Goal: Task Accomplishment & Management: Manage account settings

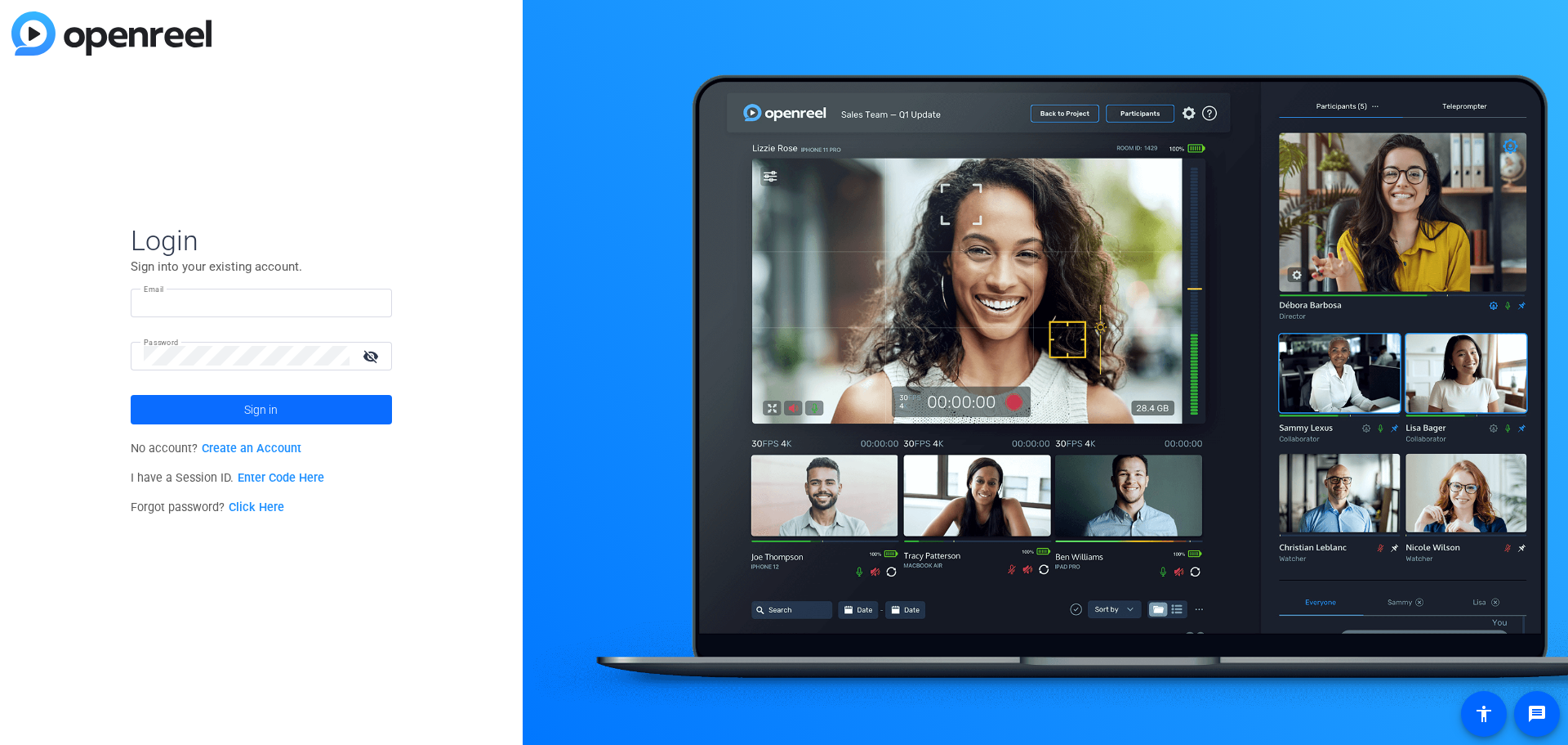
type input "[EMAIL_ADDRESS][DOMAIN_NAME]"
click at [194, 418] on span at bounding box center [261, 409] width 261 height 39
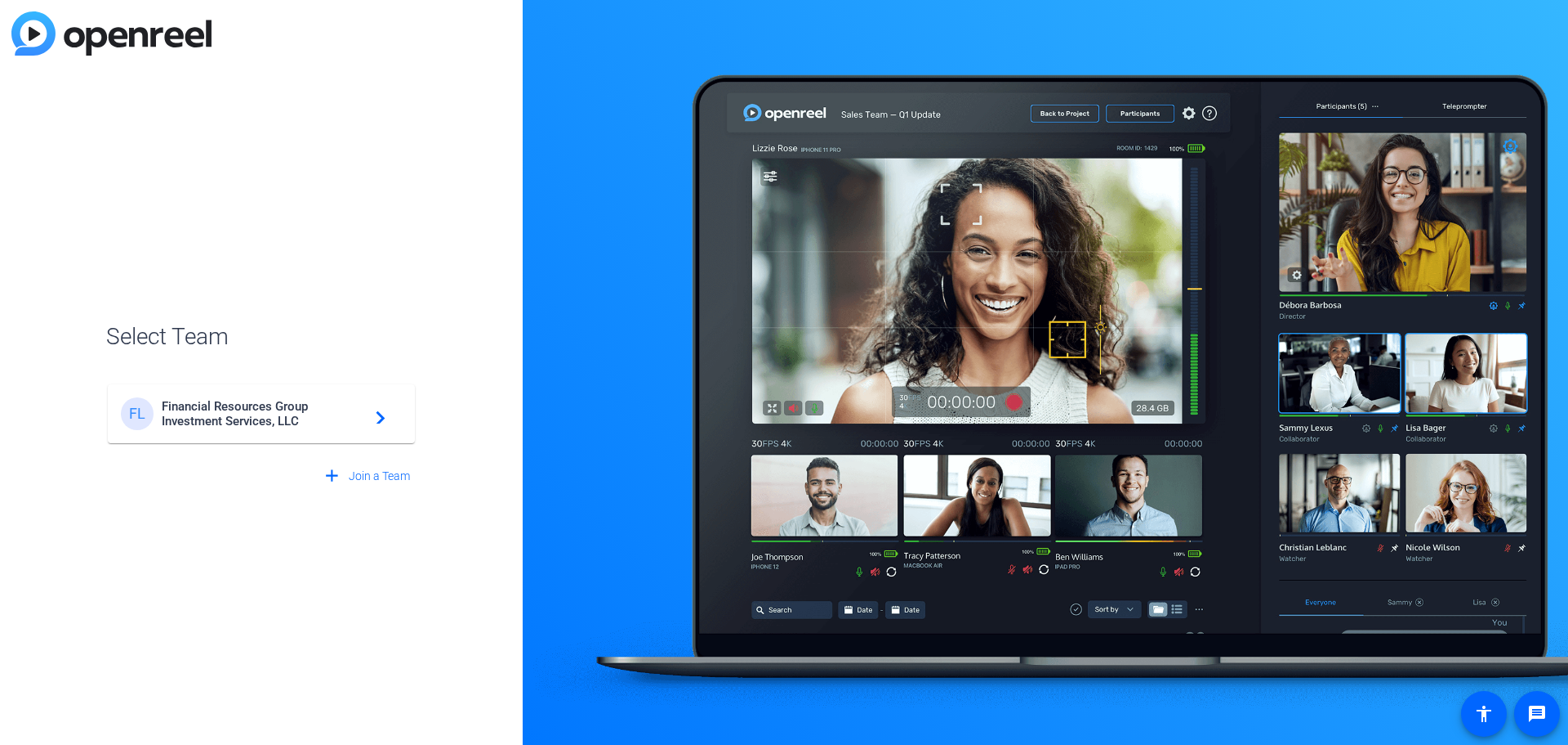
click at [192, 417] on span "Financial Resources Group Investment Services, LLC" at bounding box center [264, 414] width 205 height 30
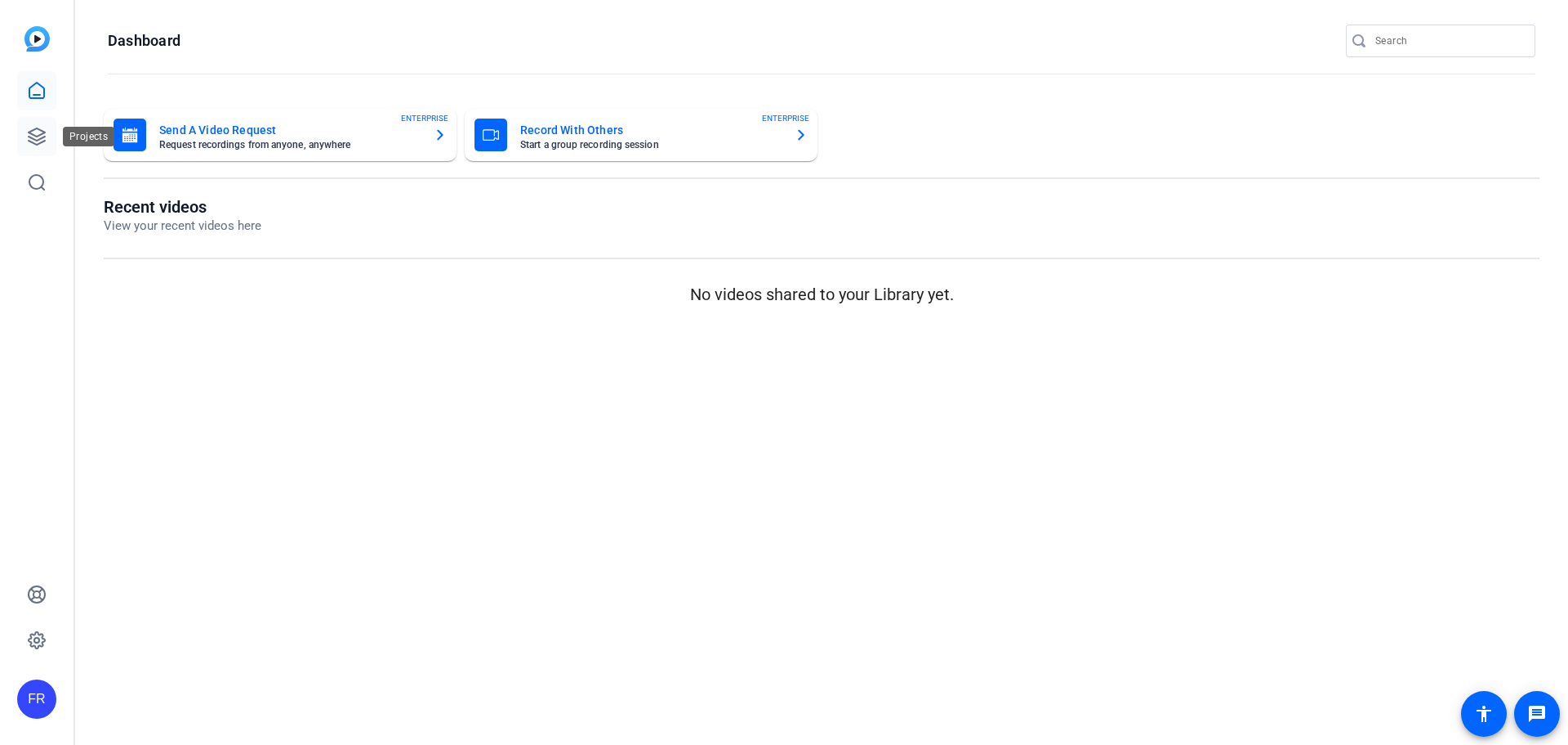
click at [38, 135] on icon at bounding box center [37, 136] width 16 height 16
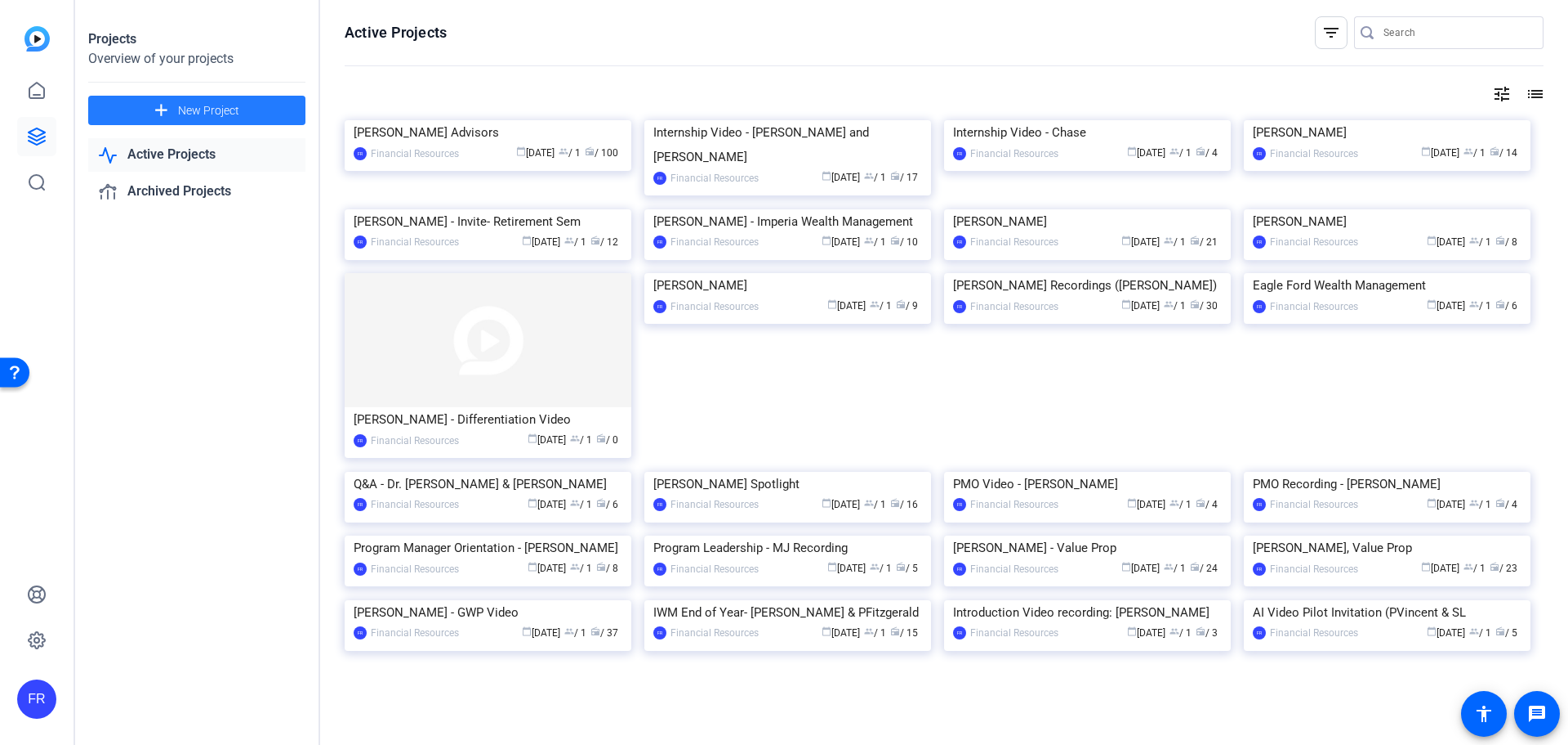
click at [183, 103] on span "New Project" at bounding box center [209, 110] width 61 height 17
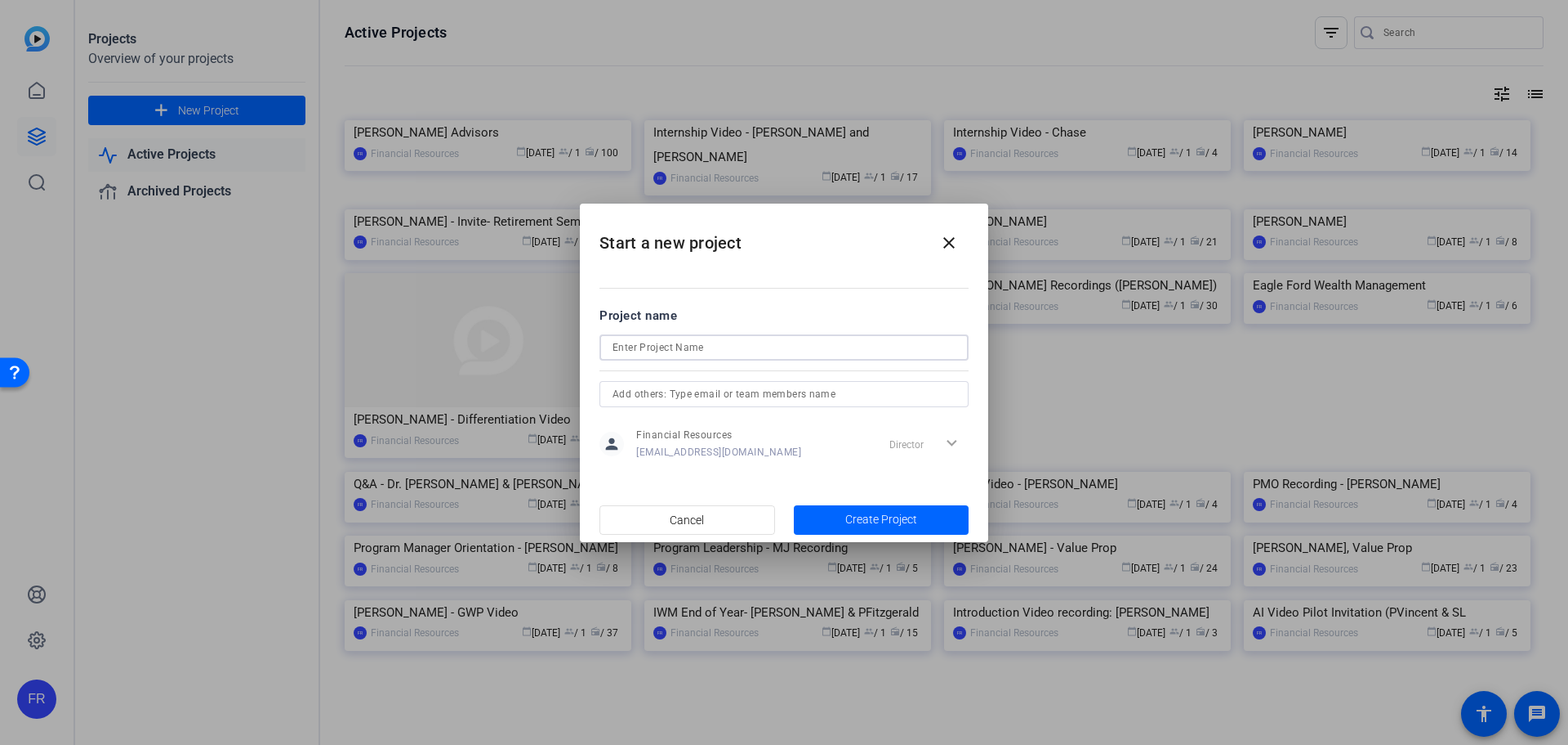
click at [659, 344] on input at bounding box center [784, 347] width 343 height 20
type input "[PERSON_NAME]"
click at [863, 517] on span "Create Project" at bounding box center [881, 519] width 72 height 17
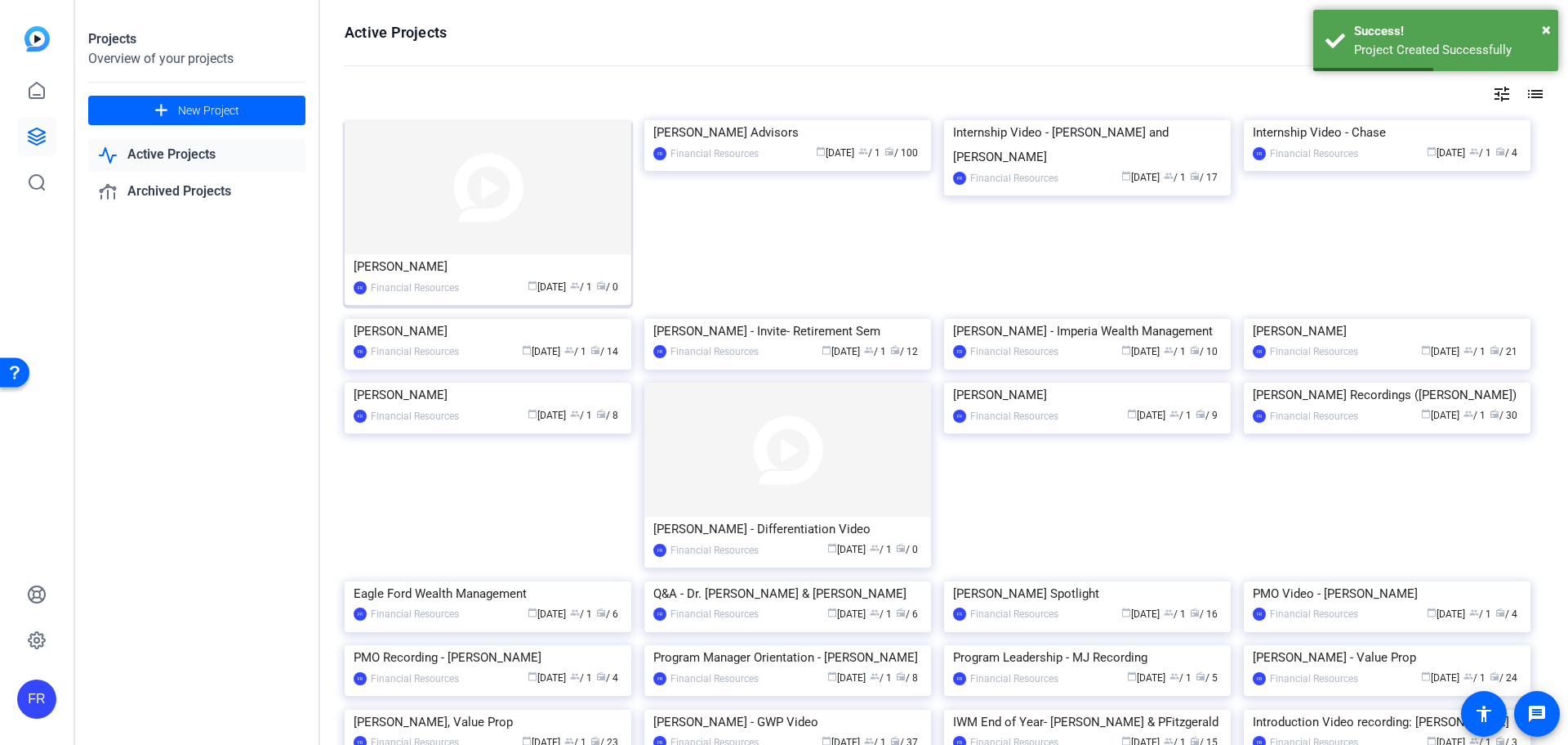
click at [429, 270] on div "[PERSON_NAME]" at bounding box center [488, 266] width 269 height 25
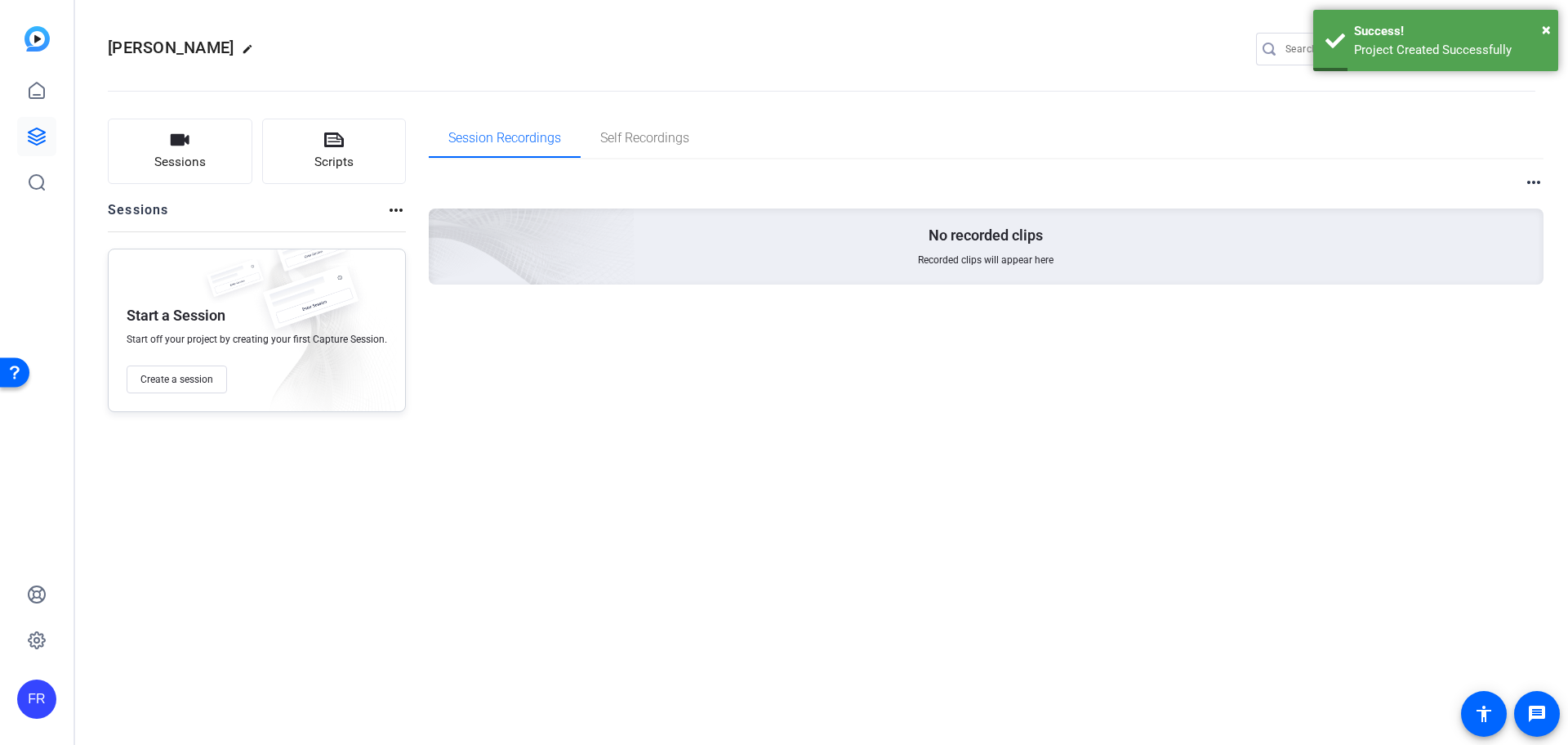
click at [391, 212] on mat-icon "more_horiz" at bounding box center [396, 210] width 20 height 20
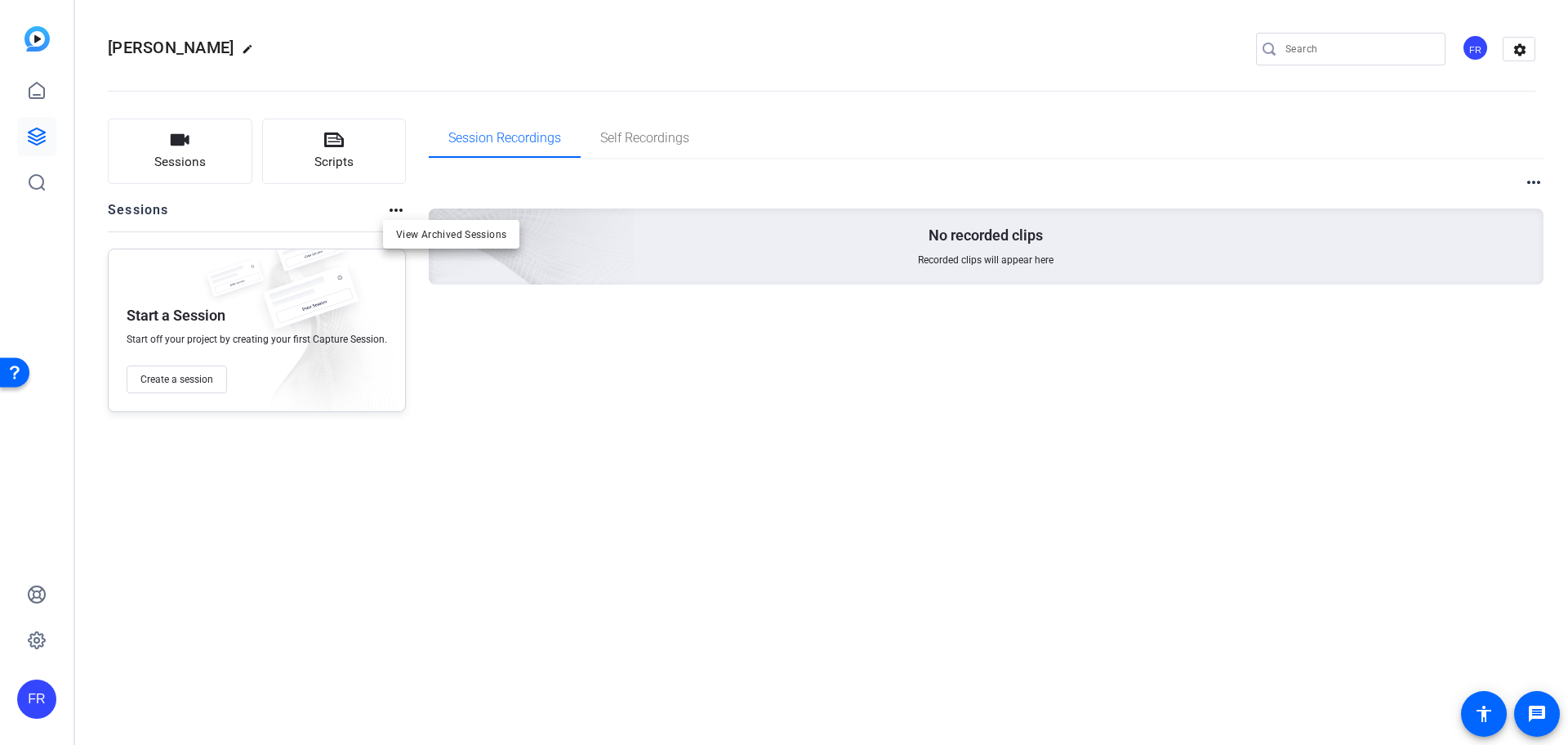
click at [343, 206] on div at bounding box center [784, 372] width 1568 height 745
click at [1531, 176] on mat-icon "more_horiz" at bounding box center [1533, 182] width 20 height 20
click at [1531, 176] on div at bounding box center [784, 372] width 1568 height 745
click at [42, 90] on icon at bounding box center [37, 90] width 20 height 20
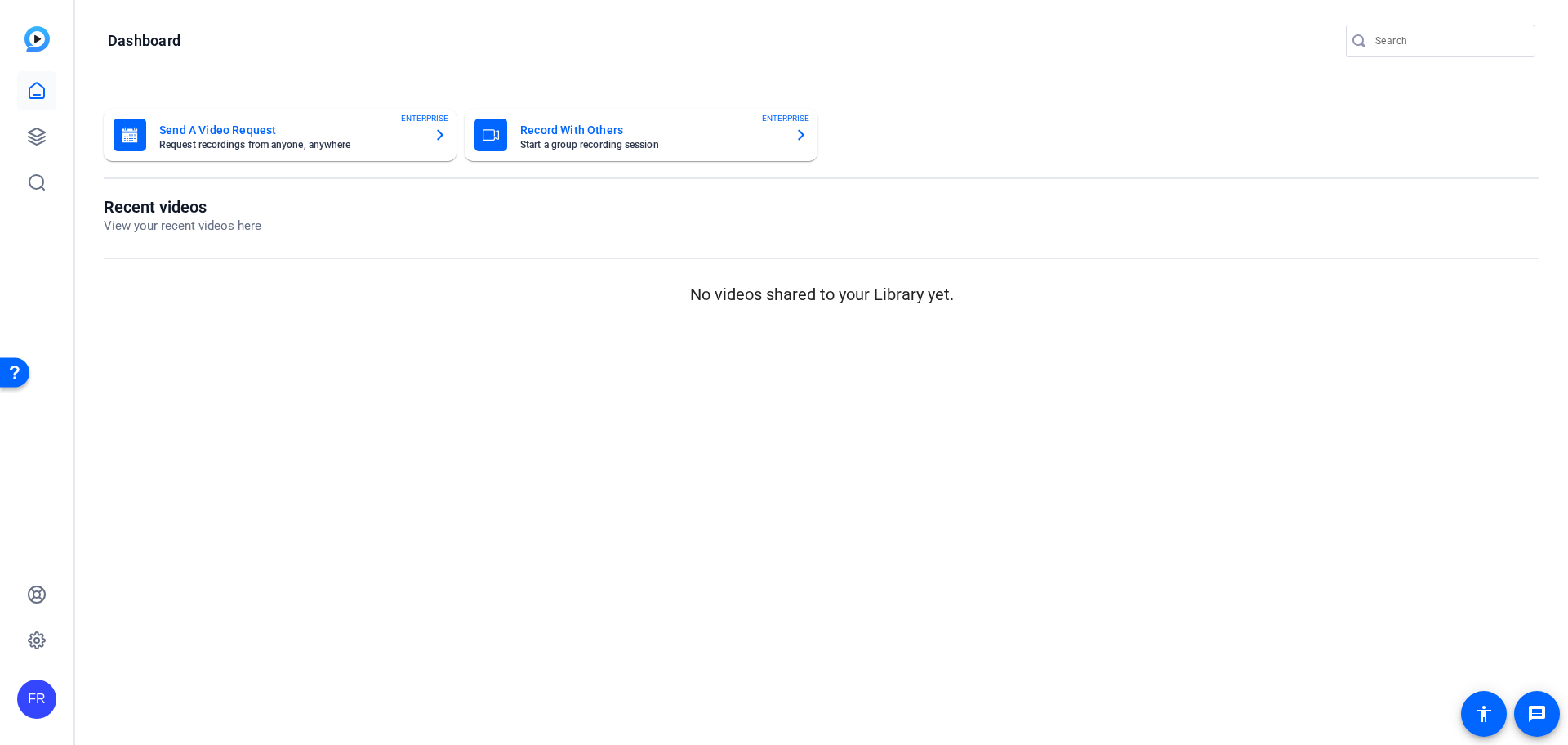
click at [803, 130] on icon "button" at bounding box center [801, 134] width 13 height 20
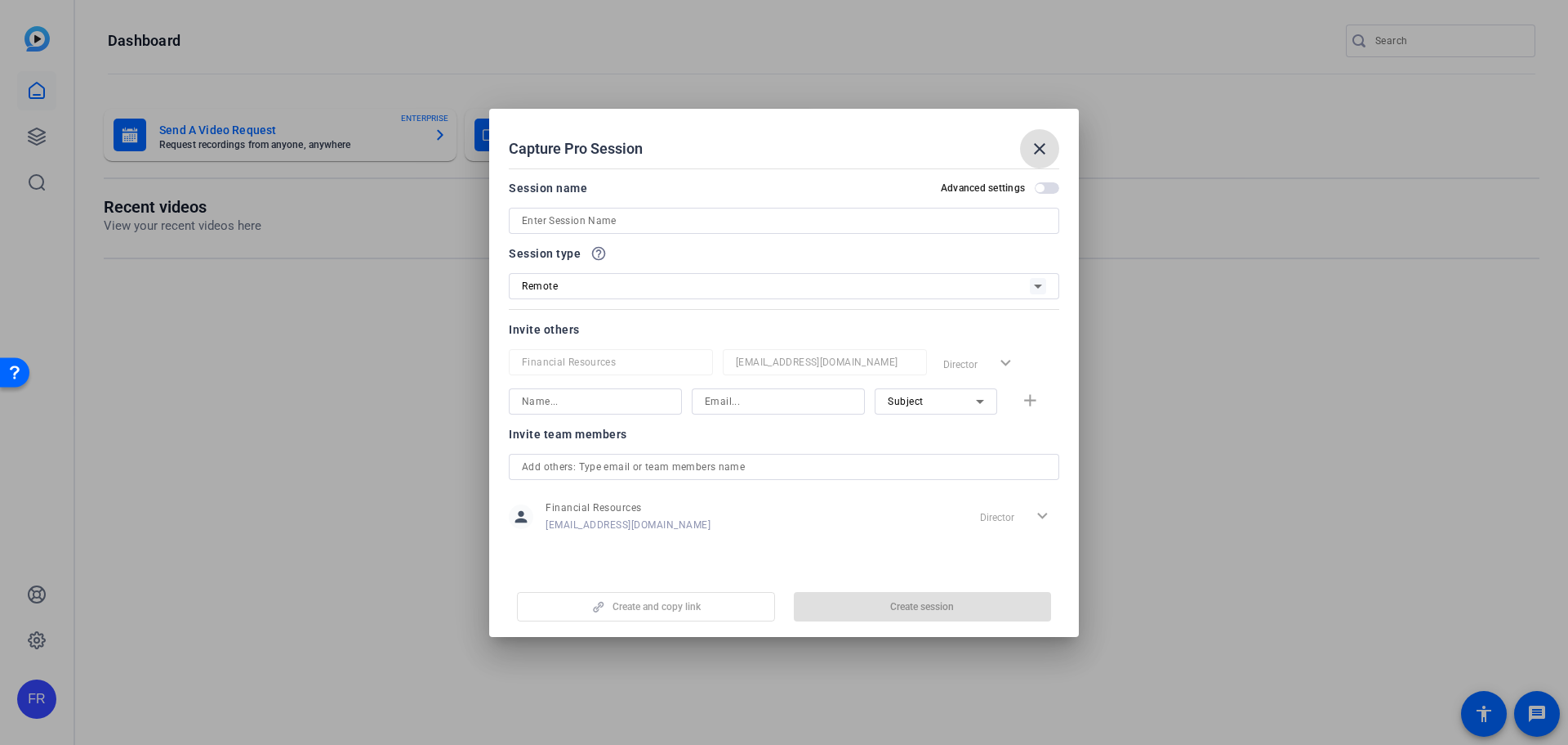
click at [647, 223] on input at bounding box center [784, 220] width 525 height 20
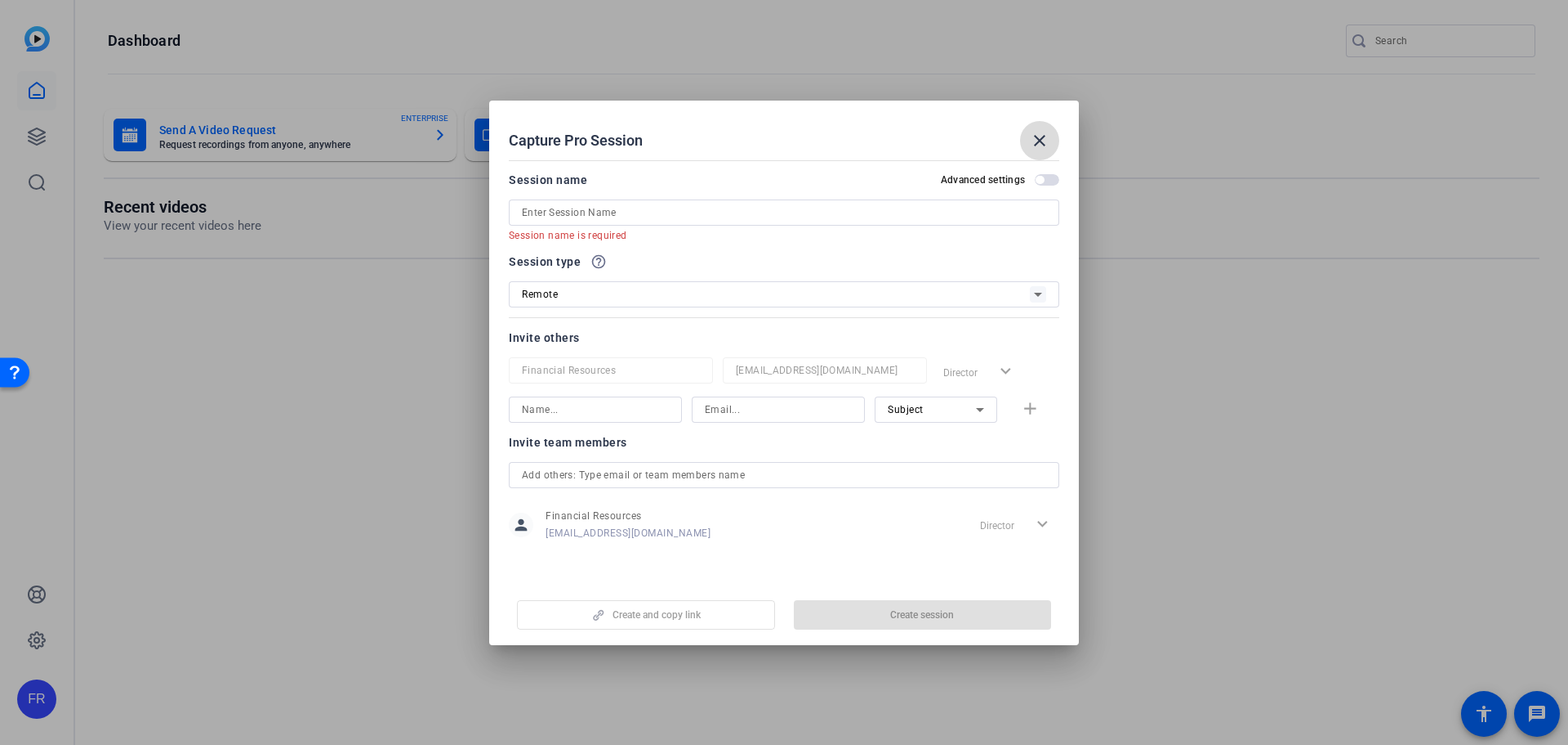
click at [1031, 134] on button "close" at bounding box center [1040, 140] width 39 height 39
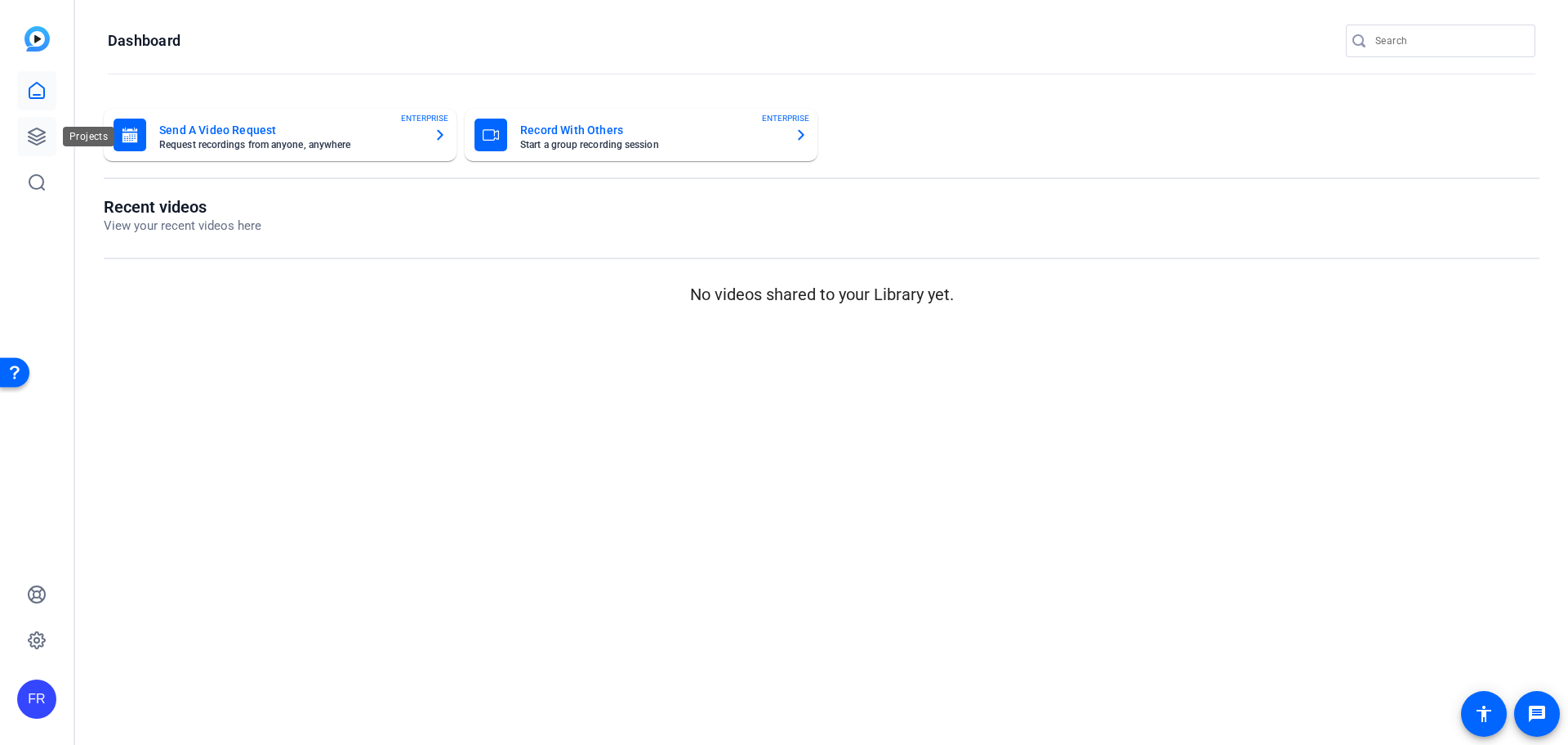
click at [46, 136] on link at bounding box center [37, 137] width 39 height 39
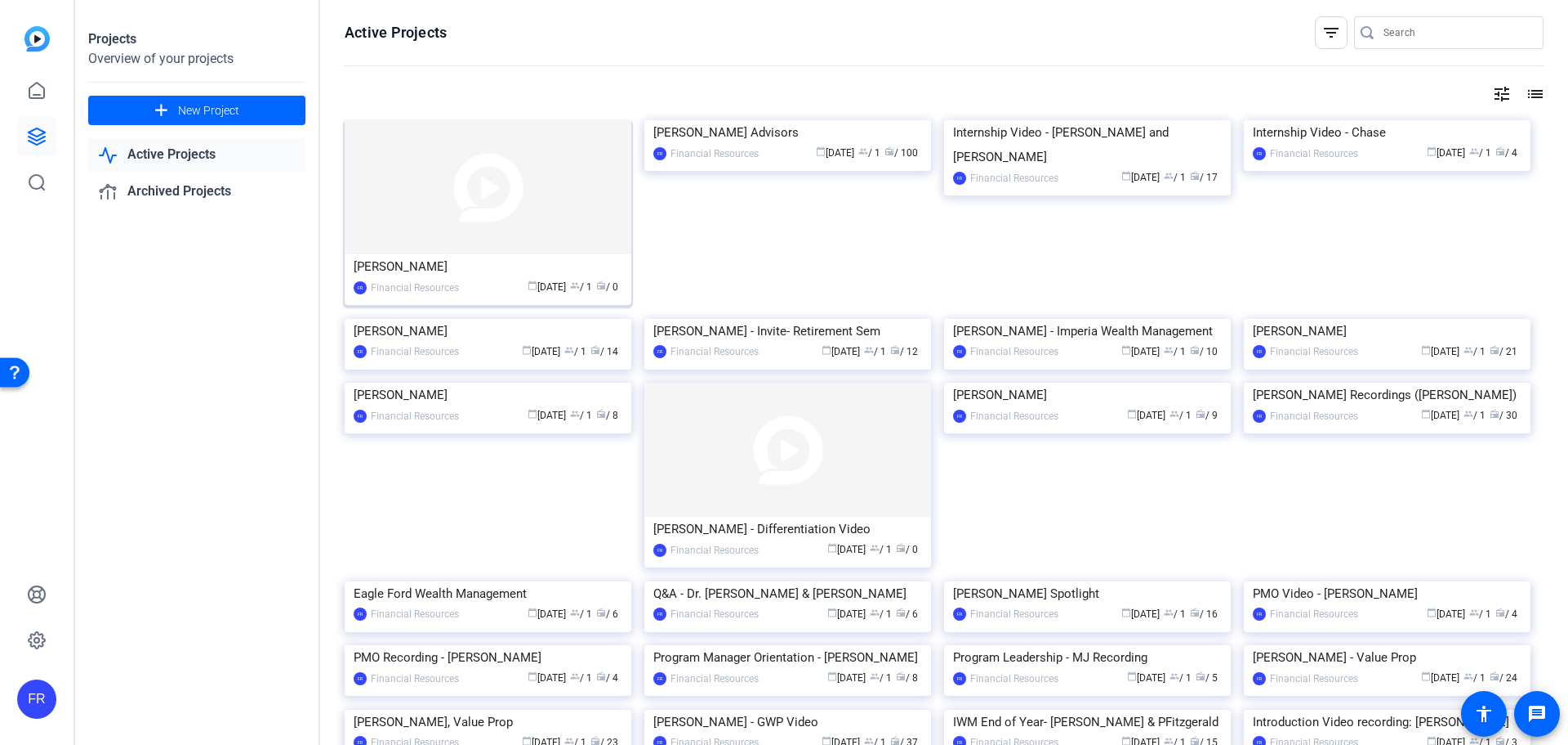
click at [400, 276] on div "[PERSON_NAME]" at bounding box center [488, 266] width 269 height 25
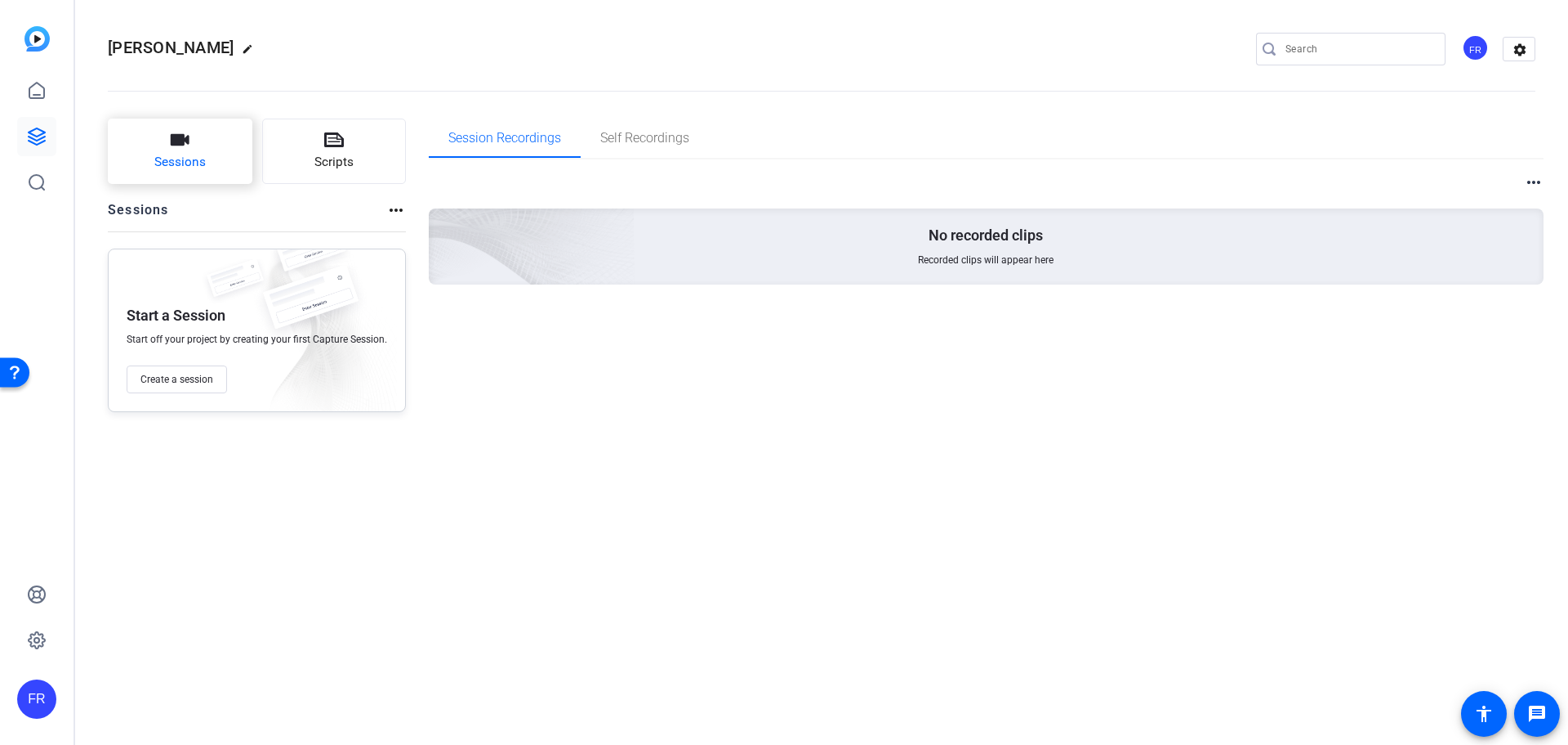
click at [194, 166] on span "Sessions" at bounding box center [180, 162] width 52 height 19
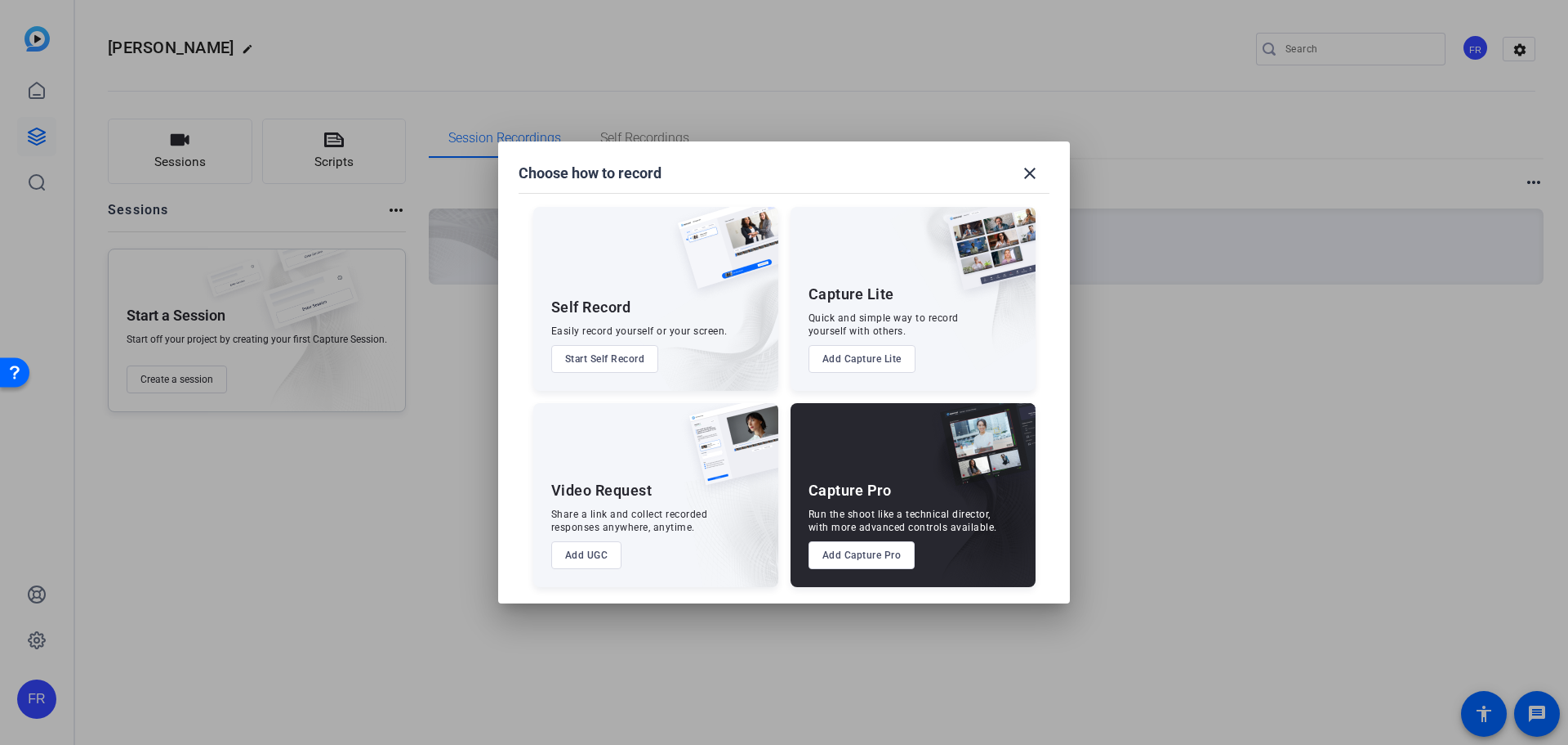
click at [588, 558] on button "Add UGC" at bounding box center [587, 555] width 71 height 28
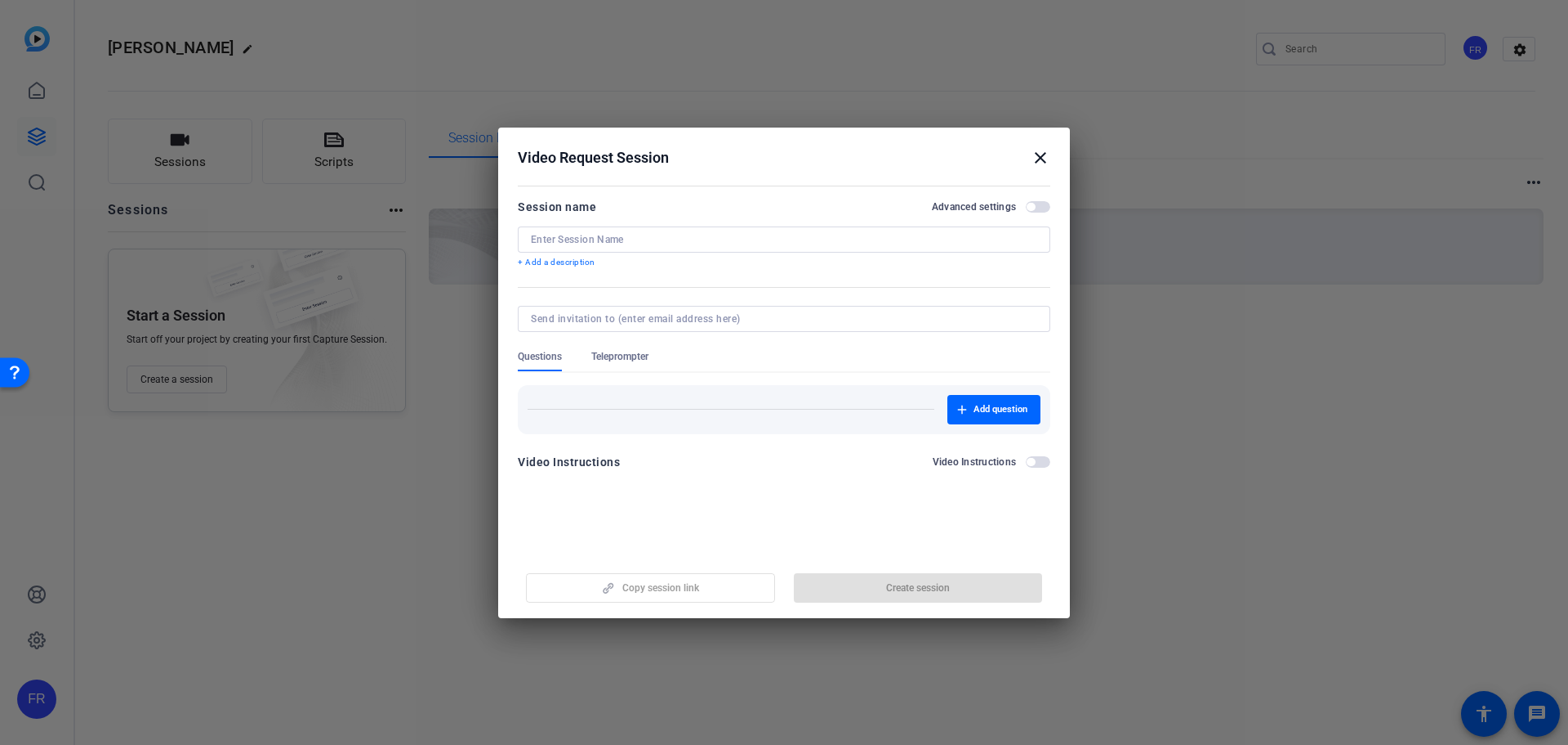
click at [607, 240] on input at bounding box center [784, 239] width 507 height 13
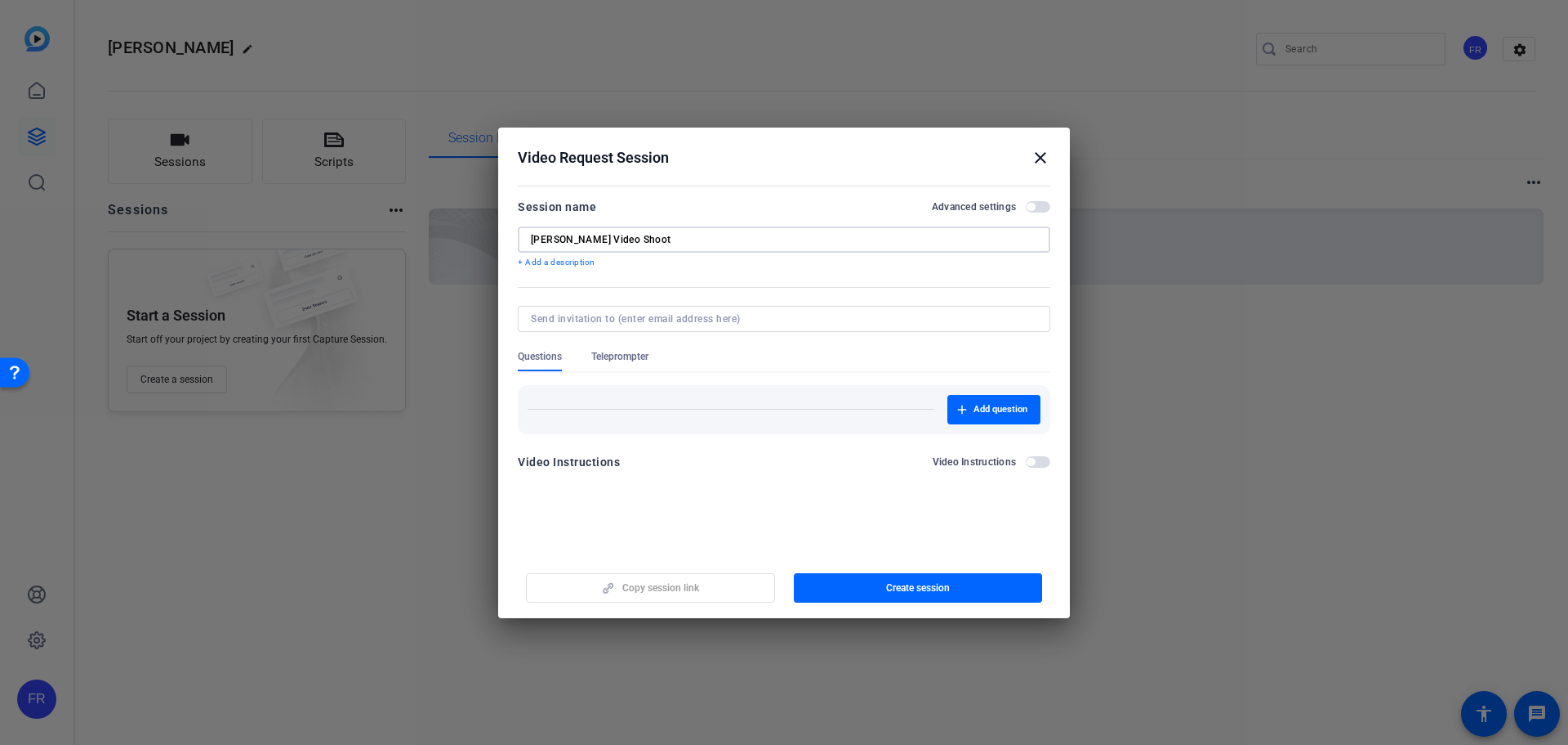
type input "[PERSON_NAME] Video Shoot"
click at [1042, 155] on mat-icon "close" at bounding box center [1040, 157] width 20 height 20
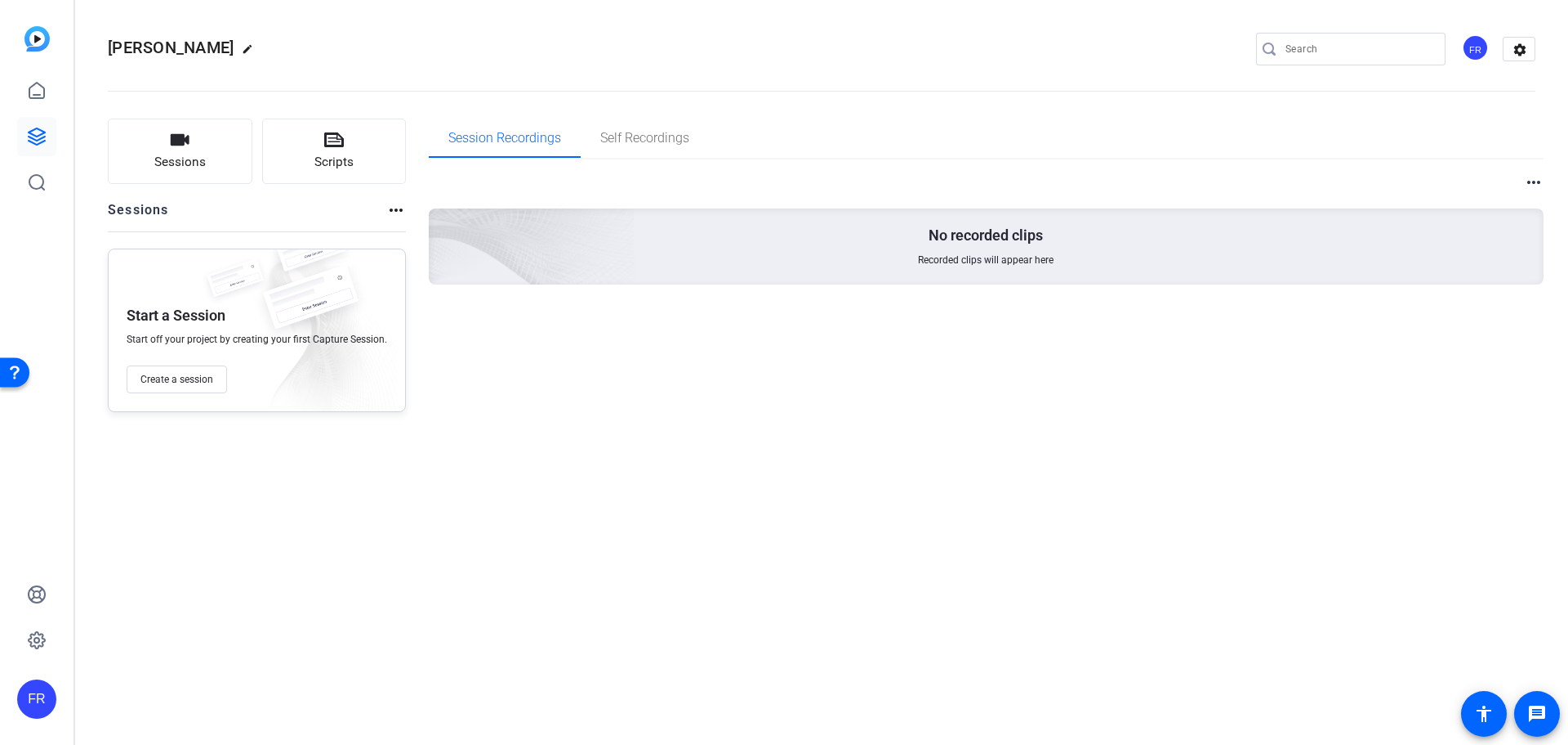
click at [1531, 183] on mat-icon "more_horiz" at bounding box center [1533, 182] width 20 height 20
click at [1534, 178] on div at bounding box center [784, 372] width 1568 height 745
click at [33, 138] on icon at bounding box center [37, 136] width 20 height 20
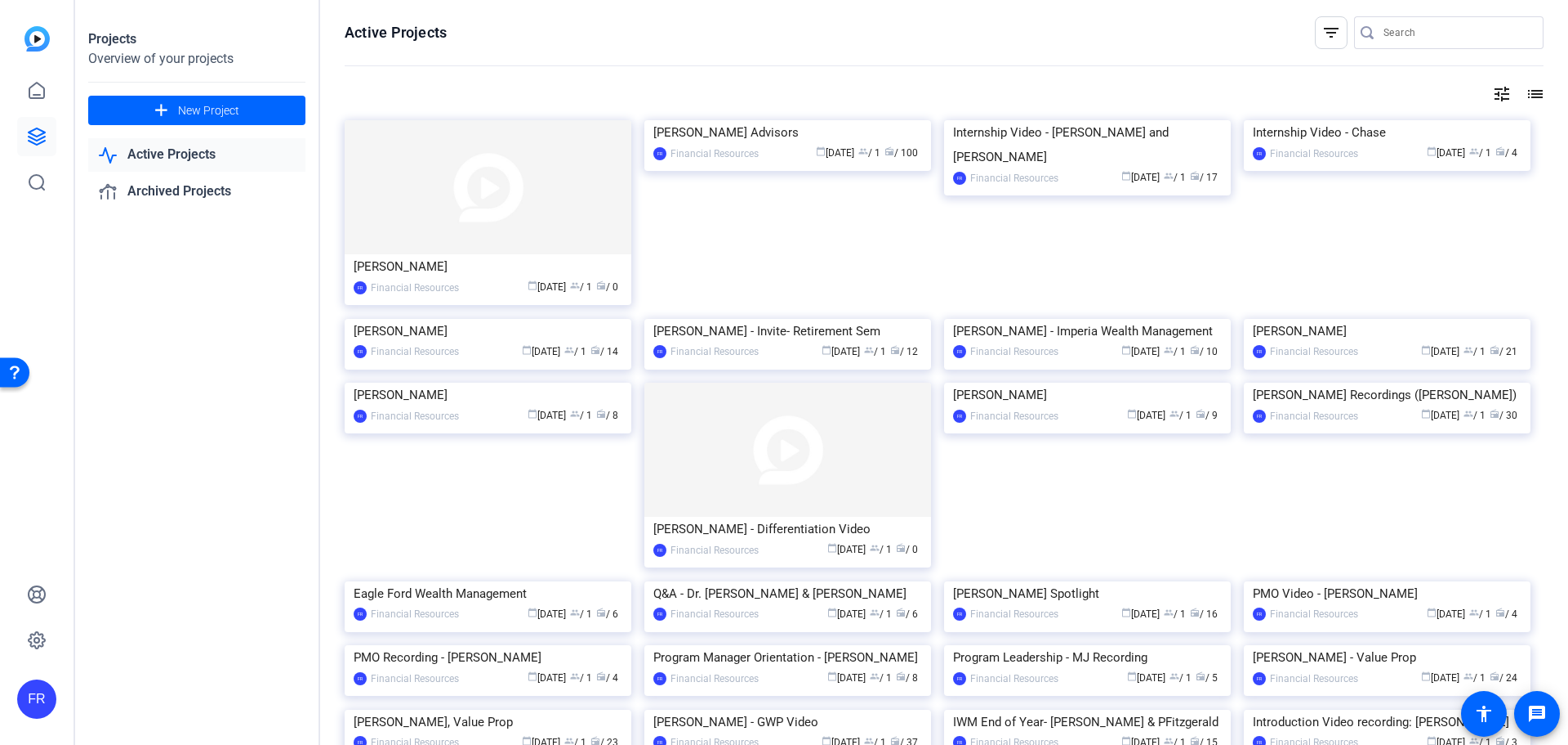
drag, startPoint x: 444, startPoint y: 281, endPoint x: 418, endPoint y: 265, distance: 30.5
click at [418, 265] on div "[PERSON_NAME]" at bounding box center [488, 266] width 269 height 25
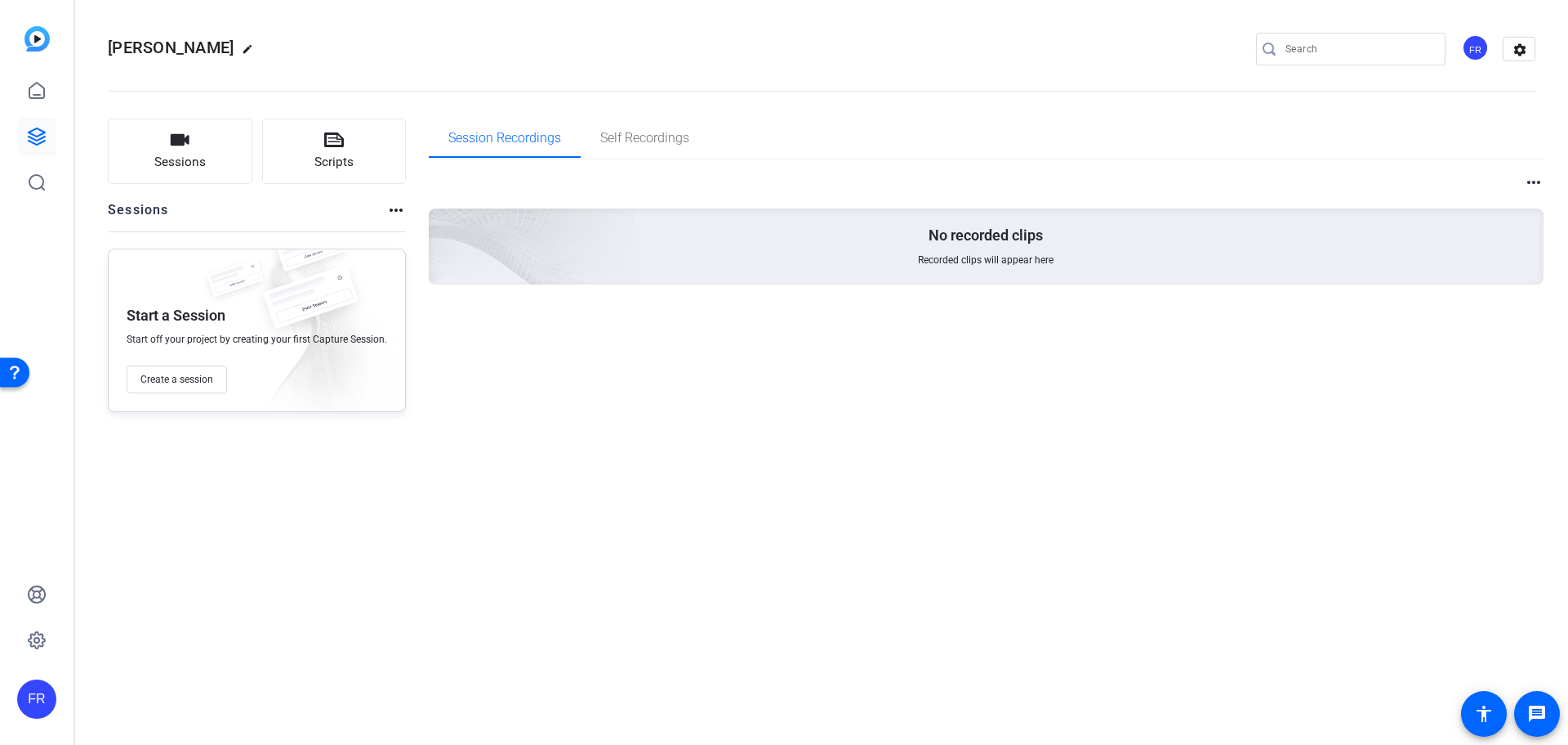
click at [391, 195] on div "Sessions Scripts Sessions more_horiz Start a Session Start off your project by …" at bounding box center [256, 265] width 298 height 293
click at [394, 207] on mat-icon "more_horiz" at bounding box center [396, 210] width 20 height 20
click at [394, 207] on div at bounding box center [784, 372] width 1568 height 745
click at [972, 218] on div "No recorded clips Recorded clips will appear here" at bounding box center [986, 246] width 1116 height 76
click at [1516, 49] on mat-icon "settings" at bounding box center [1520, 49] width 32 height 25
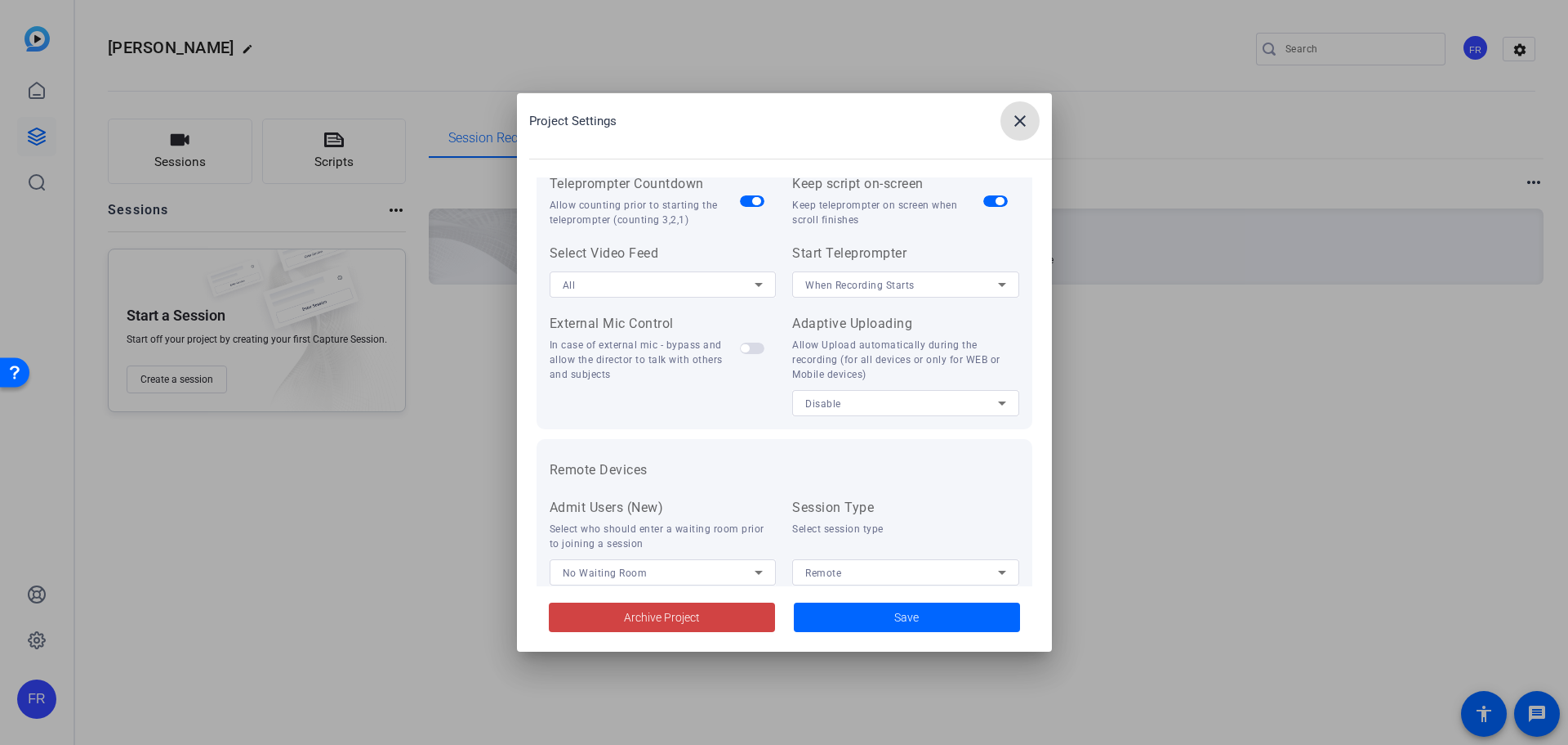
scroll to position [337, 0]
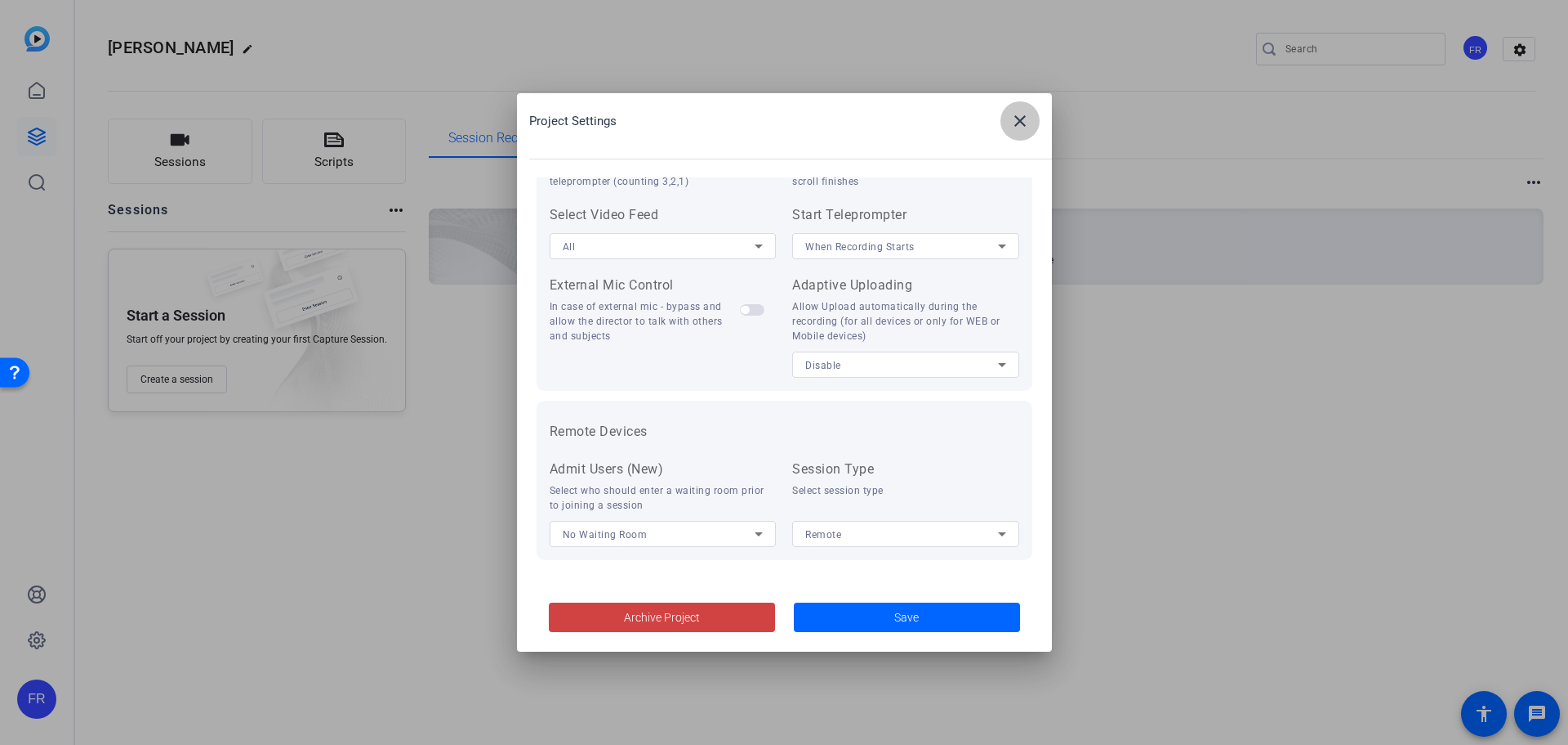
click at [1013, 117] on mat-icon "close" at bounding box center [1020, 121] width 20 height 20
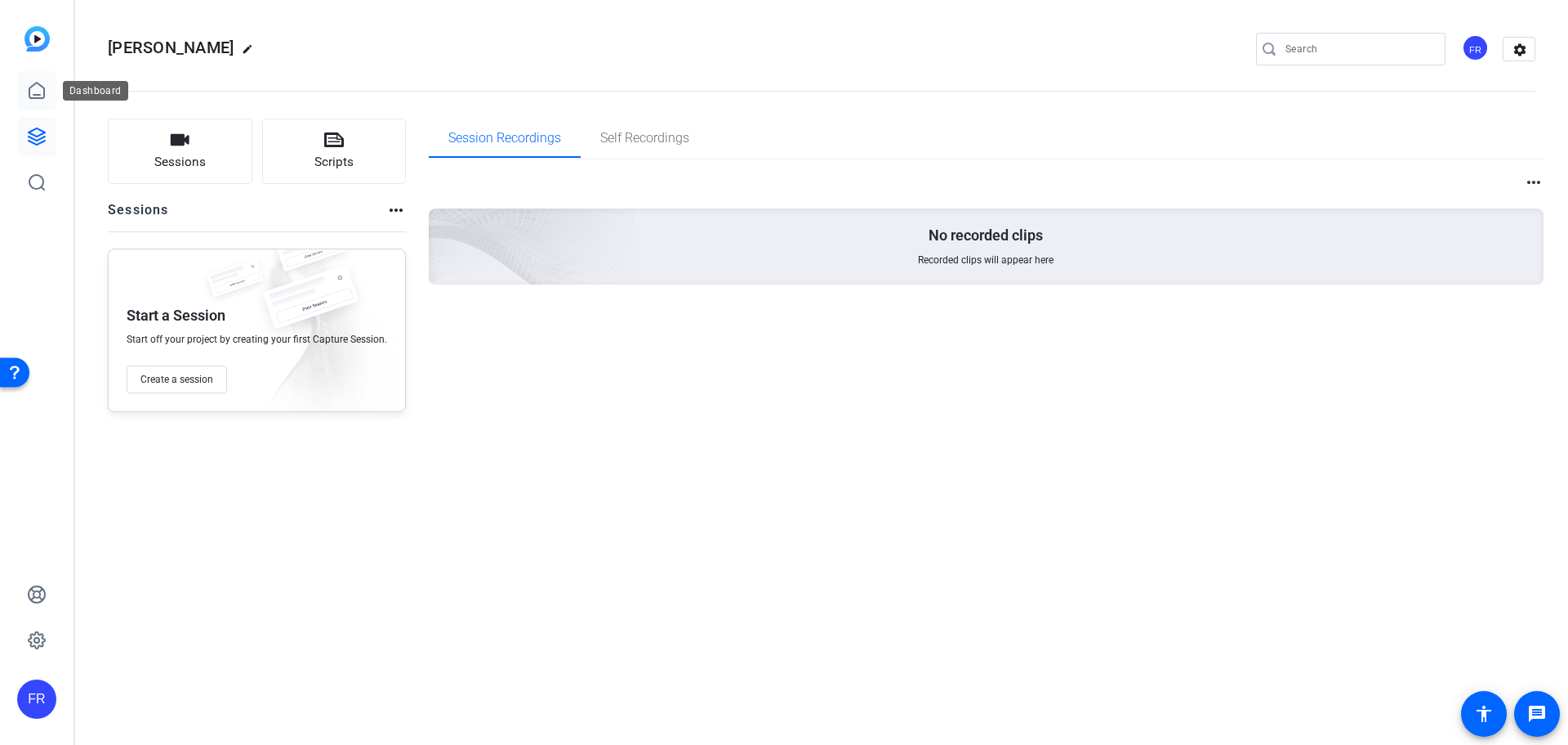
click at [26, 96] on link at bounding box center [37, 91] width 39 height 39
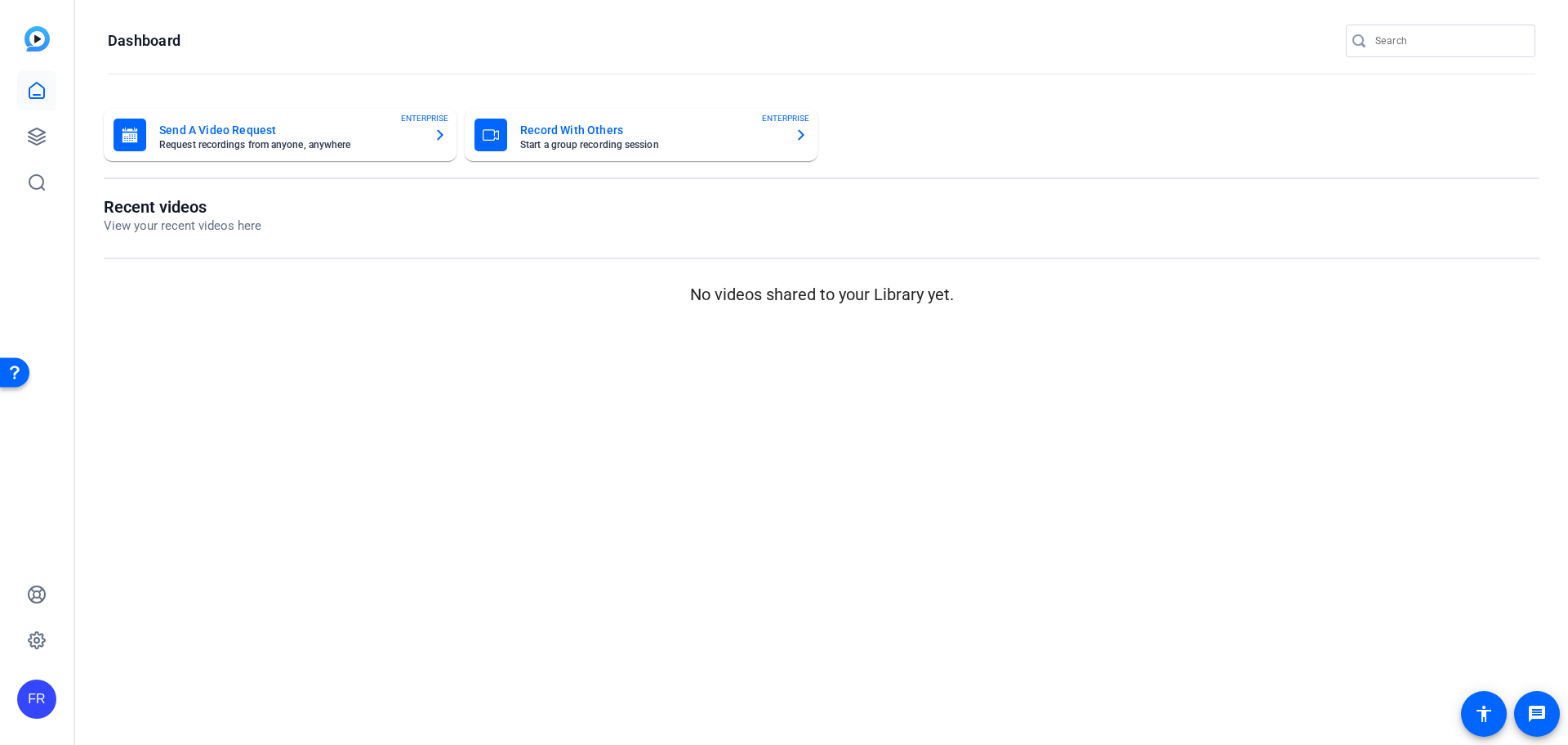
click at [782, 133] on div "Record With Others Start a group recording session ENTERPRISE" at bounding box center [641, 135] width 334 height 32
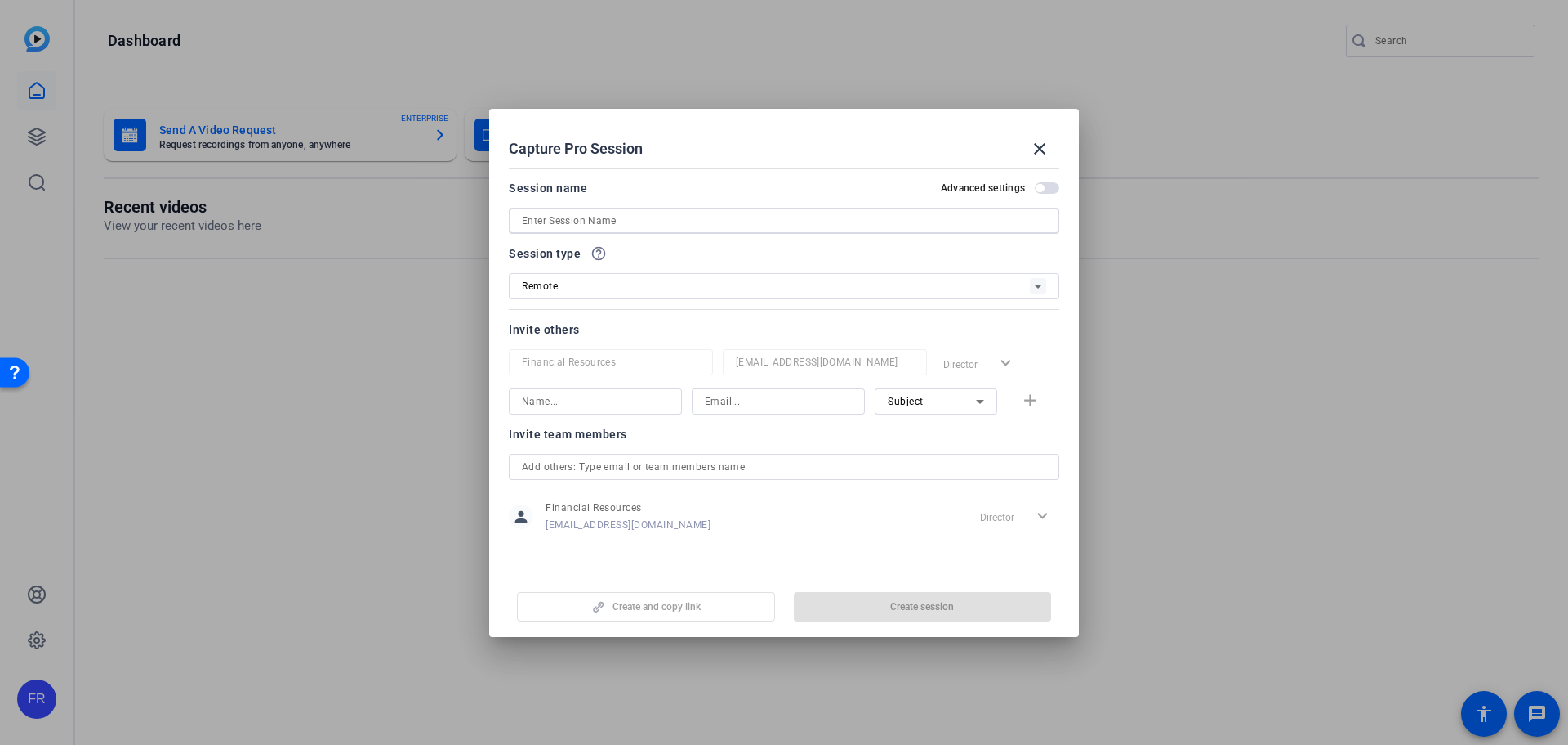
click at [567, 217] on input at bounding box center [784, 220] width 525 height 20
type input "[PERSON_NAME]"
click at [593, 398] on input at bounding box center [595, 401] width 147 height 20
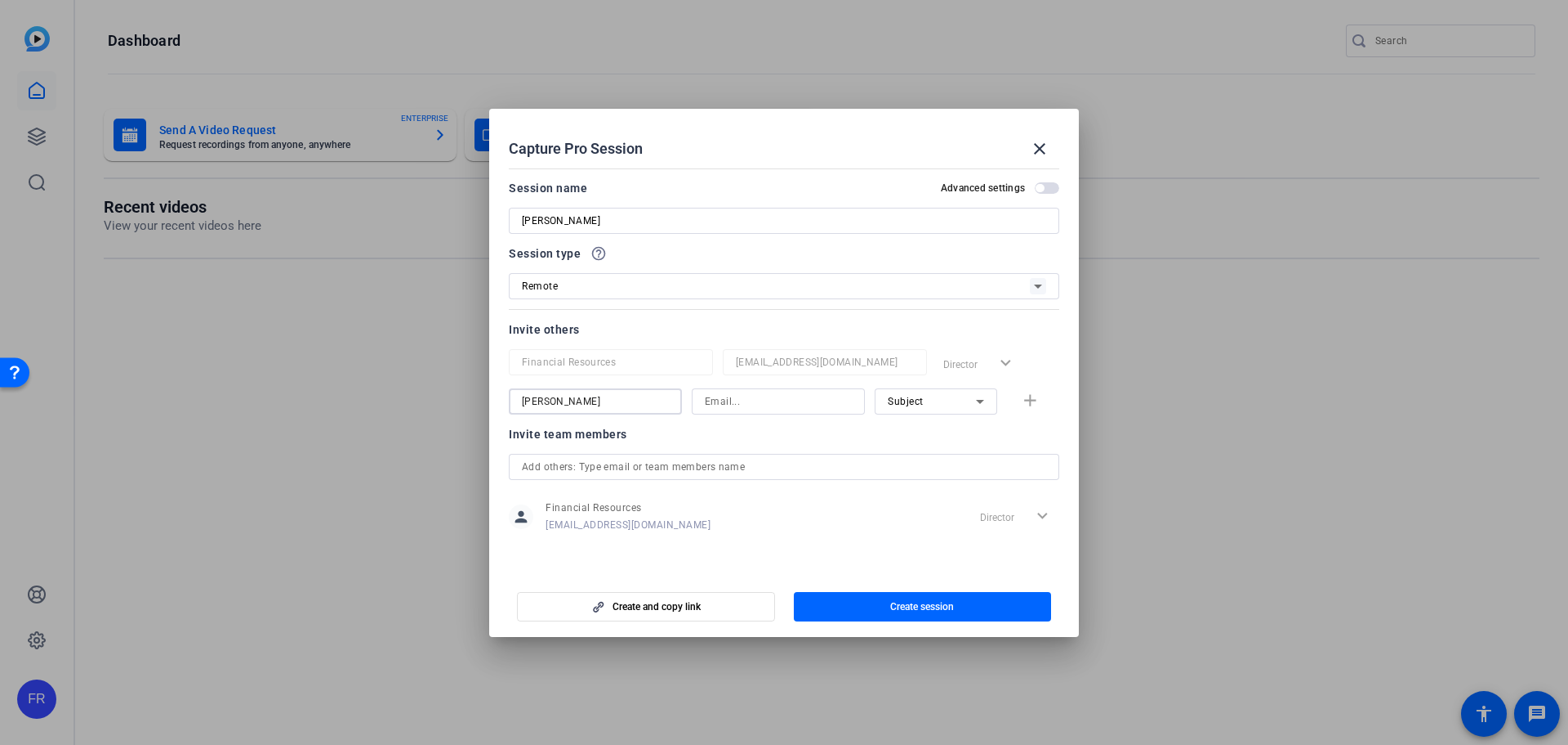
type input "[PERSON_NAME]"
click at [722, 399] on input at bounding box center [778, 401] width 147 height 20
type input "e"
drag, startPoint x: 658, startPoint y: 399, endPoint x: 615, endPoint y: 398, distance: 43.0
click at [615, 398] on div "[PERSON_NAME] [PERSON_NAME][EMAIL_ADDRESS][PERSON_NAME][DOMAIN_NAME] Subject add" at bounding box center [784, 401] width 551 height 26
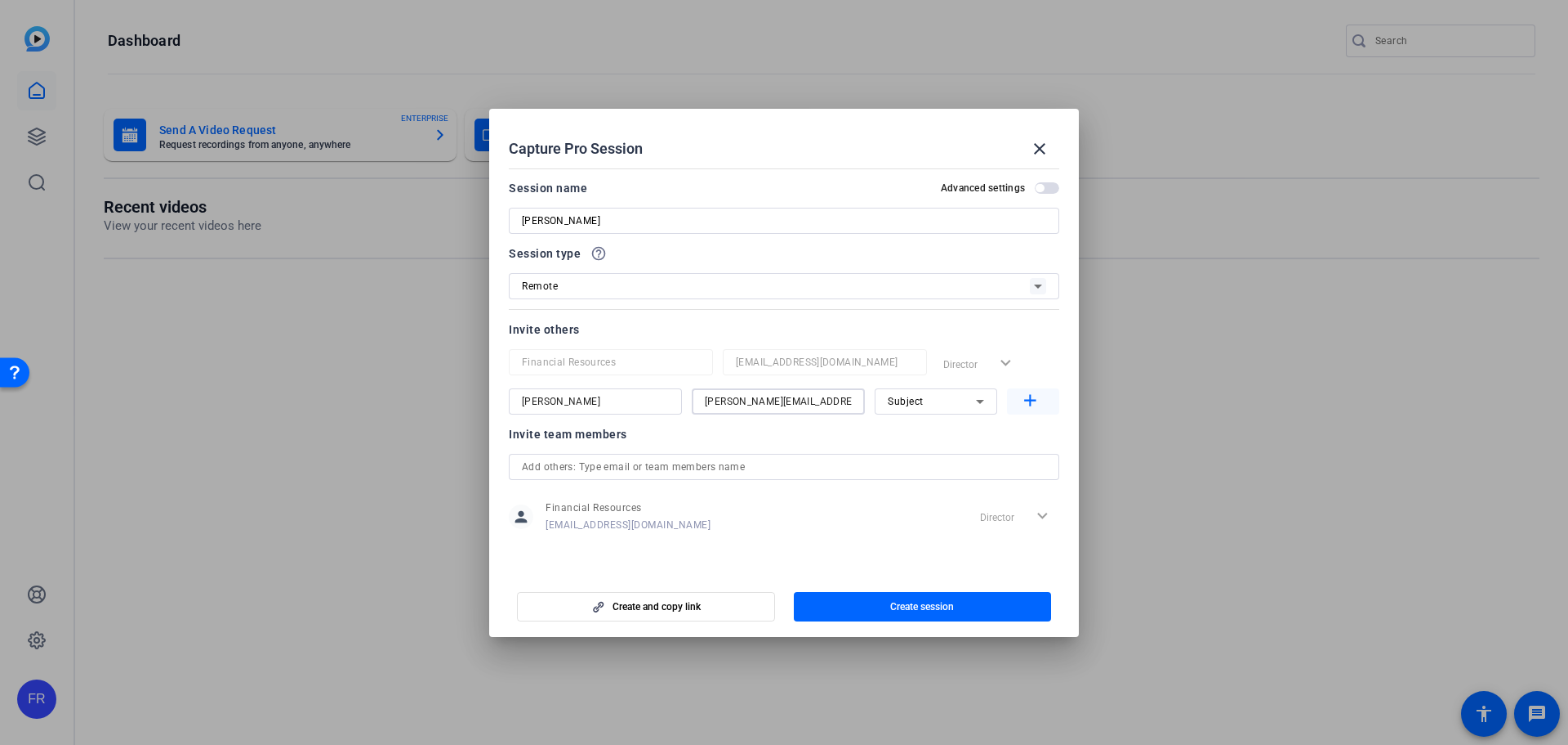
type input "[PERSON_NAME][EMAIL_ADDRESS][PERSON_NAME][DOMAIN_NAME]"
click at [1033, 397] on mat-icon "add" at bounding box center [1031, 401] width 20 height 20
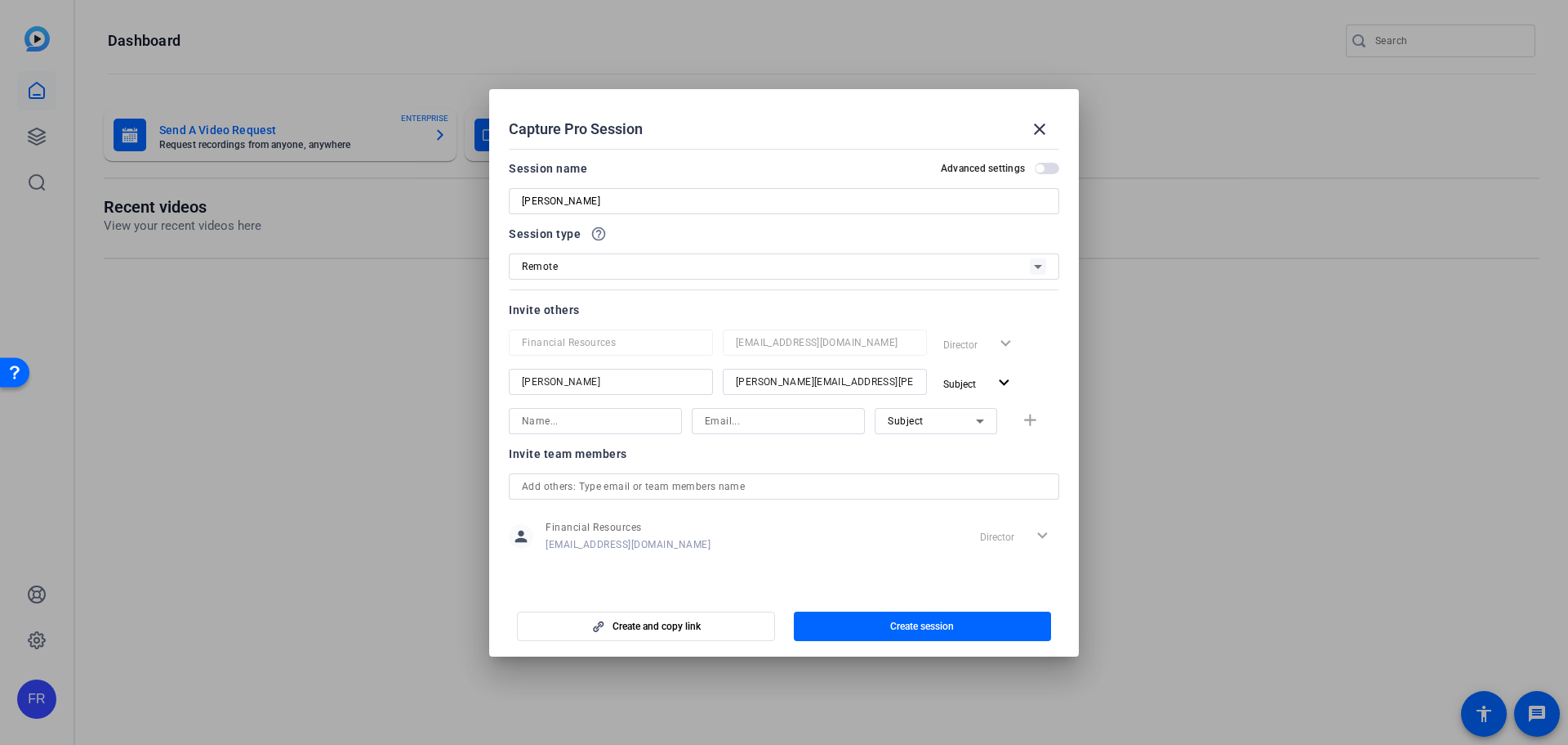
click at [566, 426] on input at bounding box center [595, 420] width 147 height 20
type input "[PERSON_NAME]"
click at [745, 414] on input at bounding box center [778, 420] width 147 height 20
type input "[PERSON_NAME][EMAIL_ADDRESS][DOMAIN_NAME]"
click at [1043, 420] on span "button" at bounding box center [1033, 420] width 53 height 39
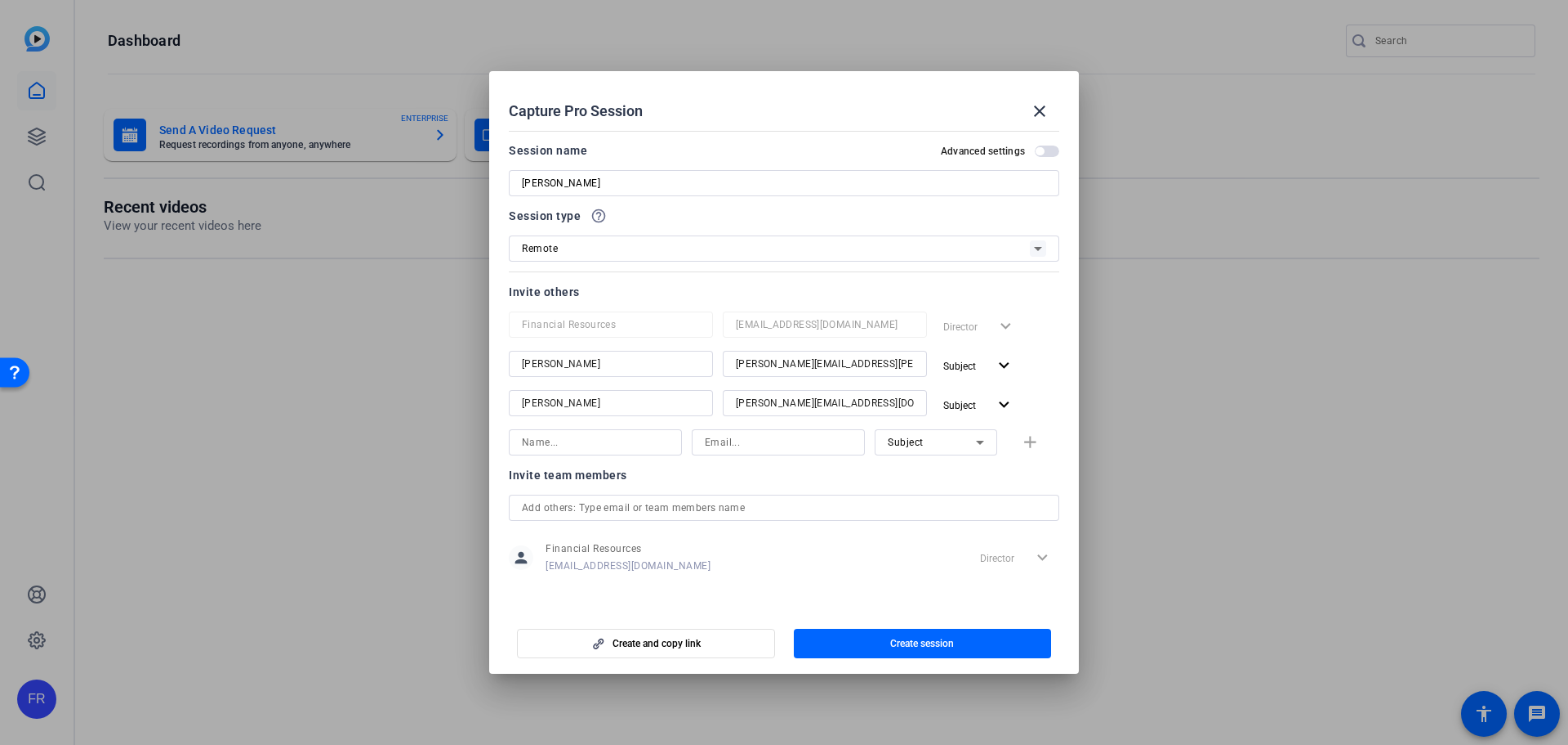
click at [1039, 150] on span "button" at bounding box center [1040, 151] width 8 height 8
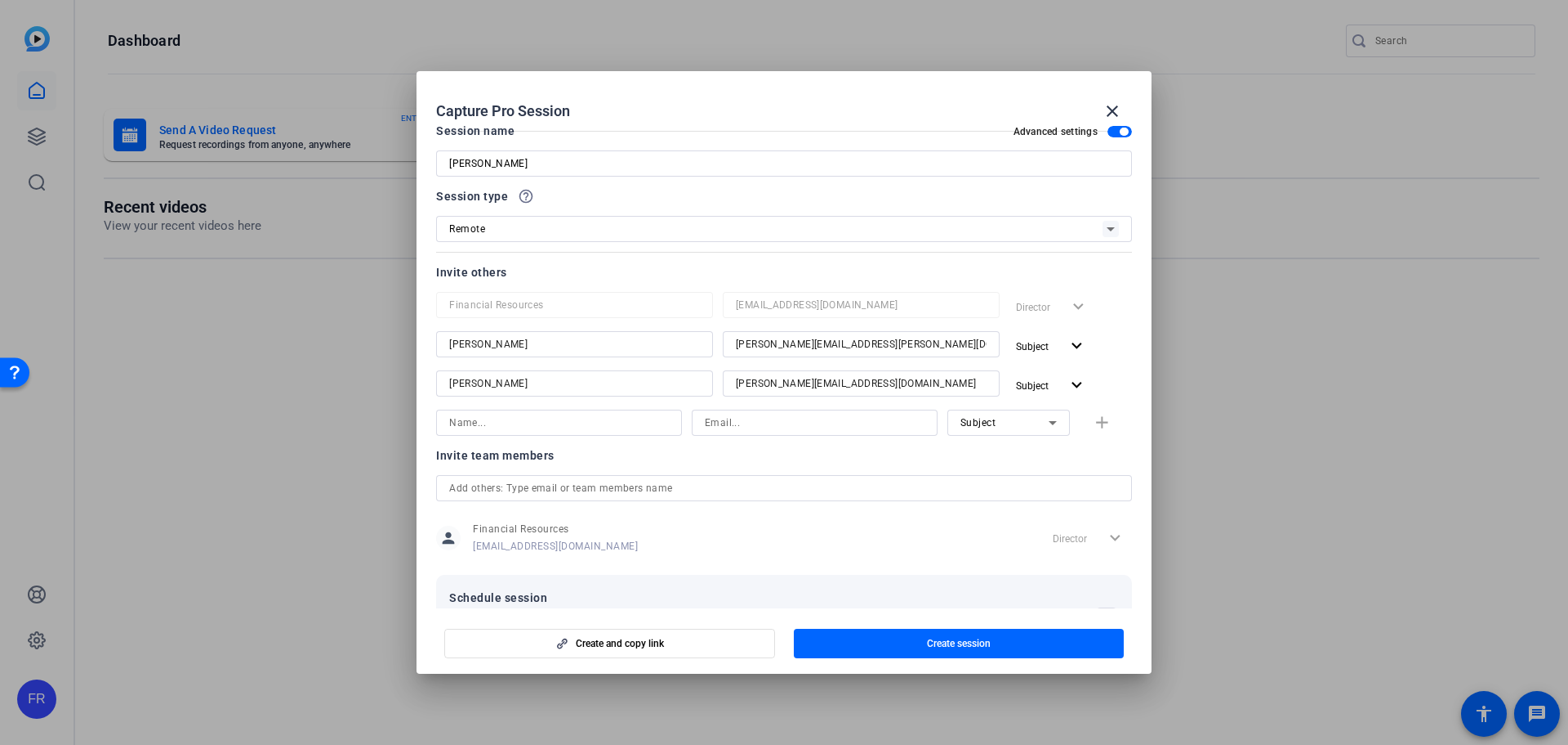
scroll to position [79, 0]
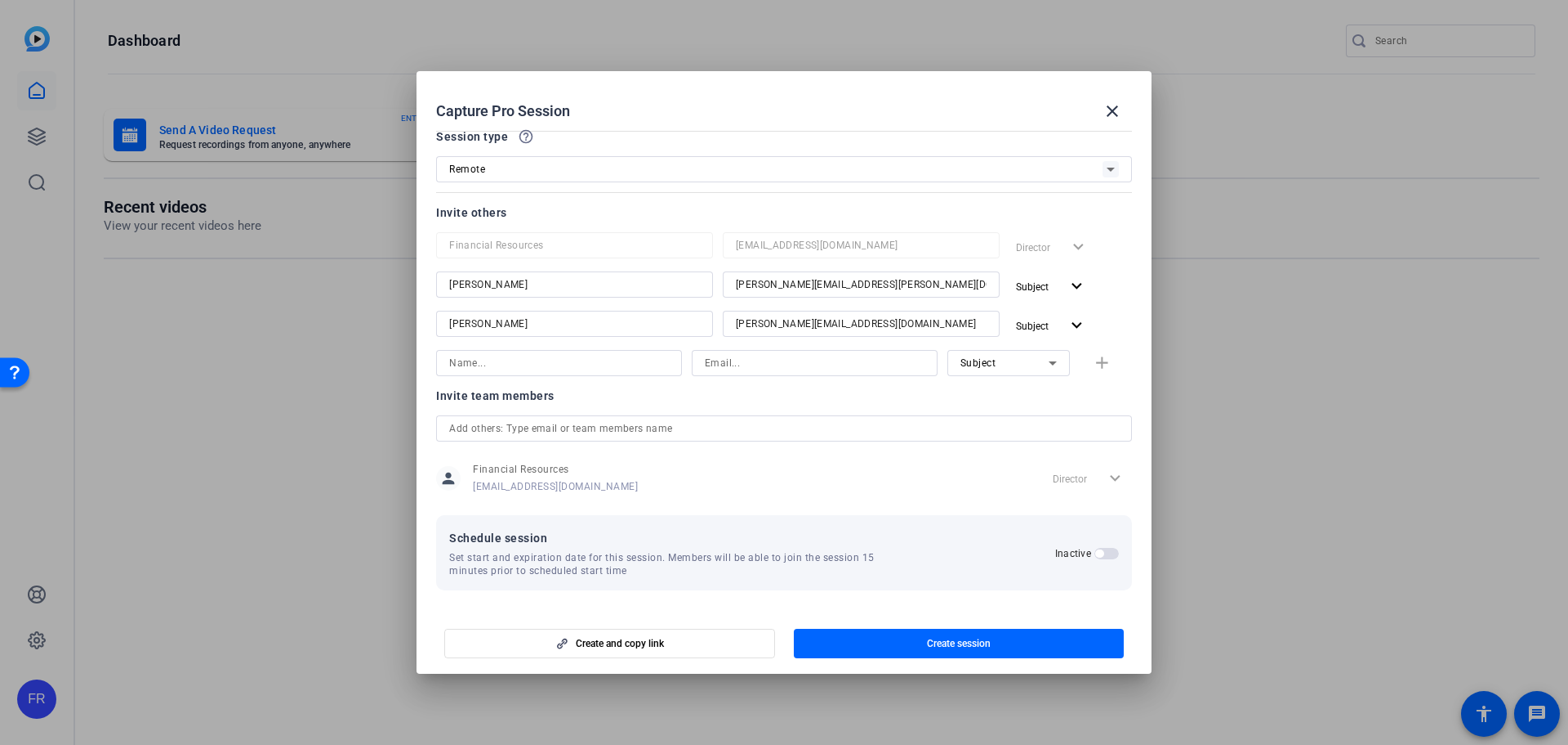
click at [1095, 553] on span "button" at bounding box center [1099, 554] width 8 height 8
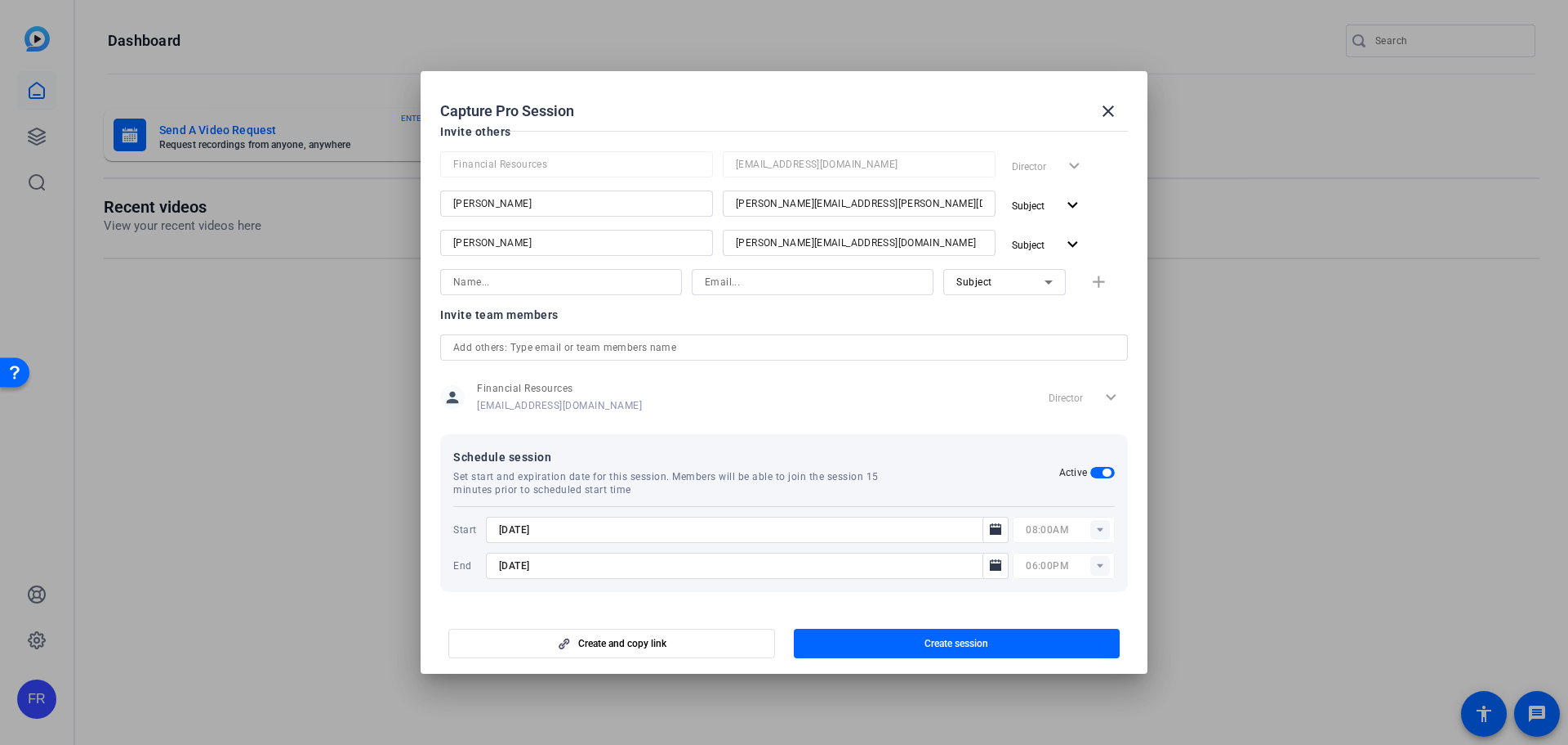
scroll to position [162, 0]
click at [1003, 529] on span "Open calendar" at bounding box center [996, 528] width 39 height 39
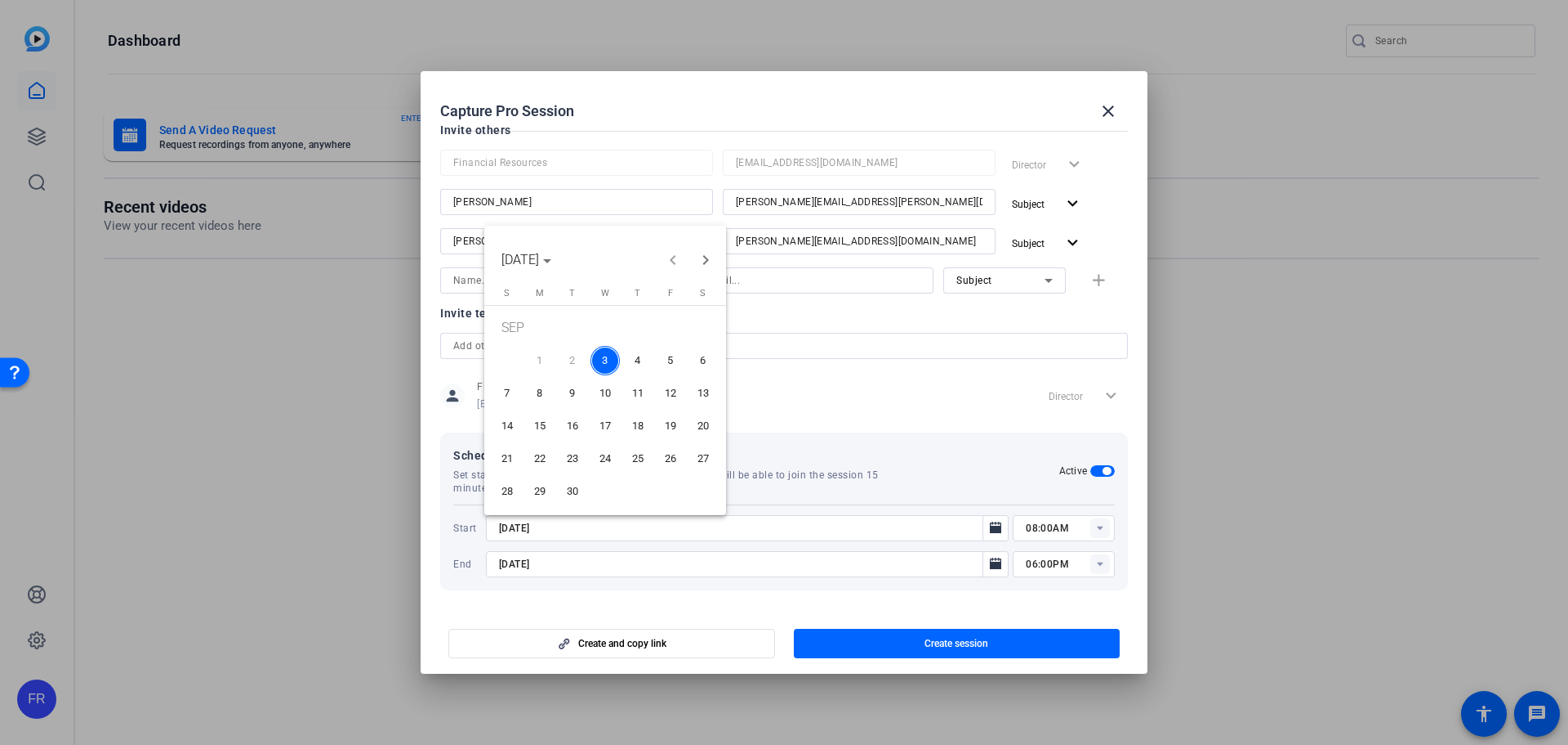
click at [633, 348] on span "4" at bounding box center [638, 360] width 30 height 30
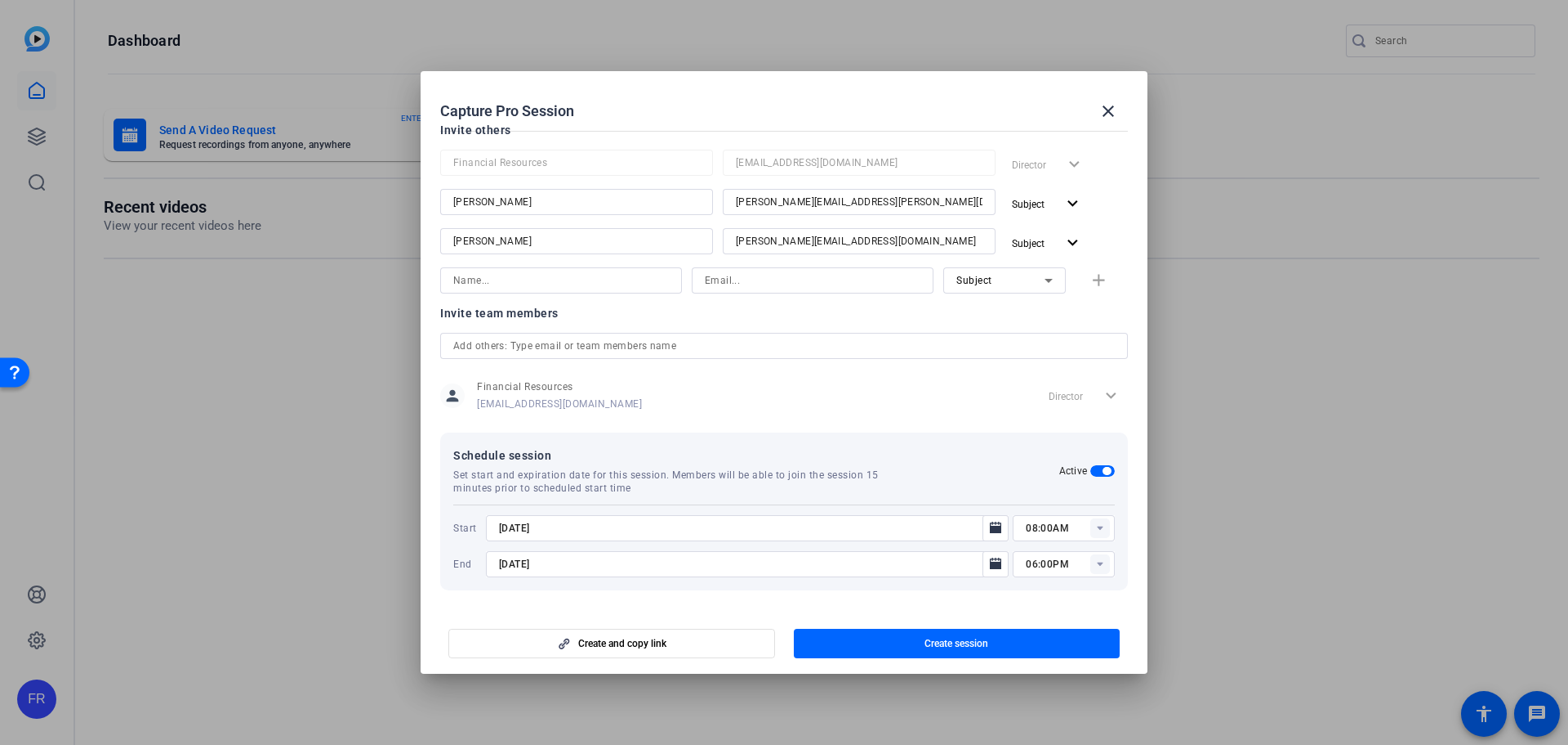
type input "[DATE]"
click at [1092, 526] on rect at bounding box center [1099, 528] width 20 height 20
click at [1064, 396] on mat-option "07:45AM" at bounding box center [1057, 400] width 102 height 26
type input "07:45AM"
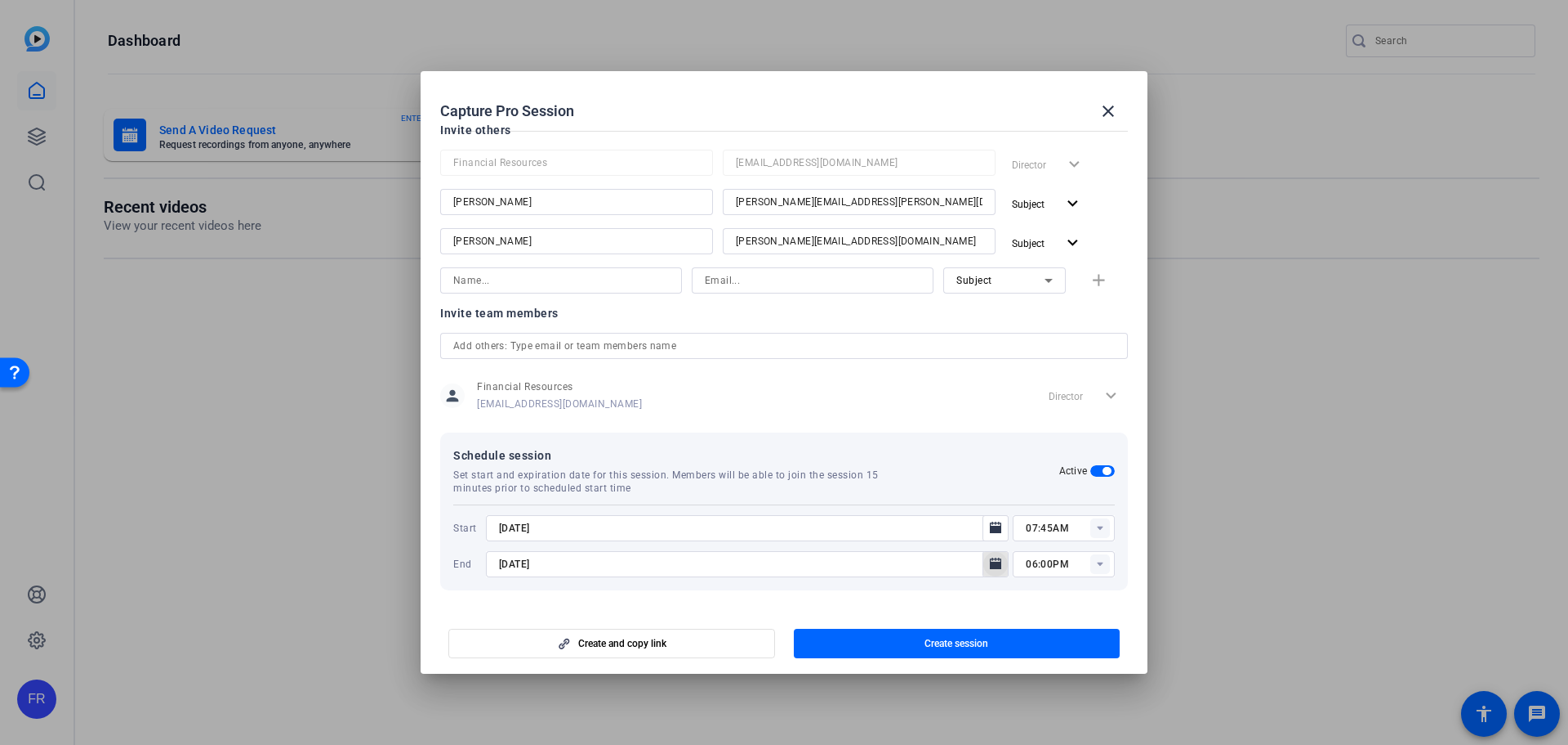
click at [990, 556] on icon "Open calendar" at bounding box center [995, 563] width 13 height 20
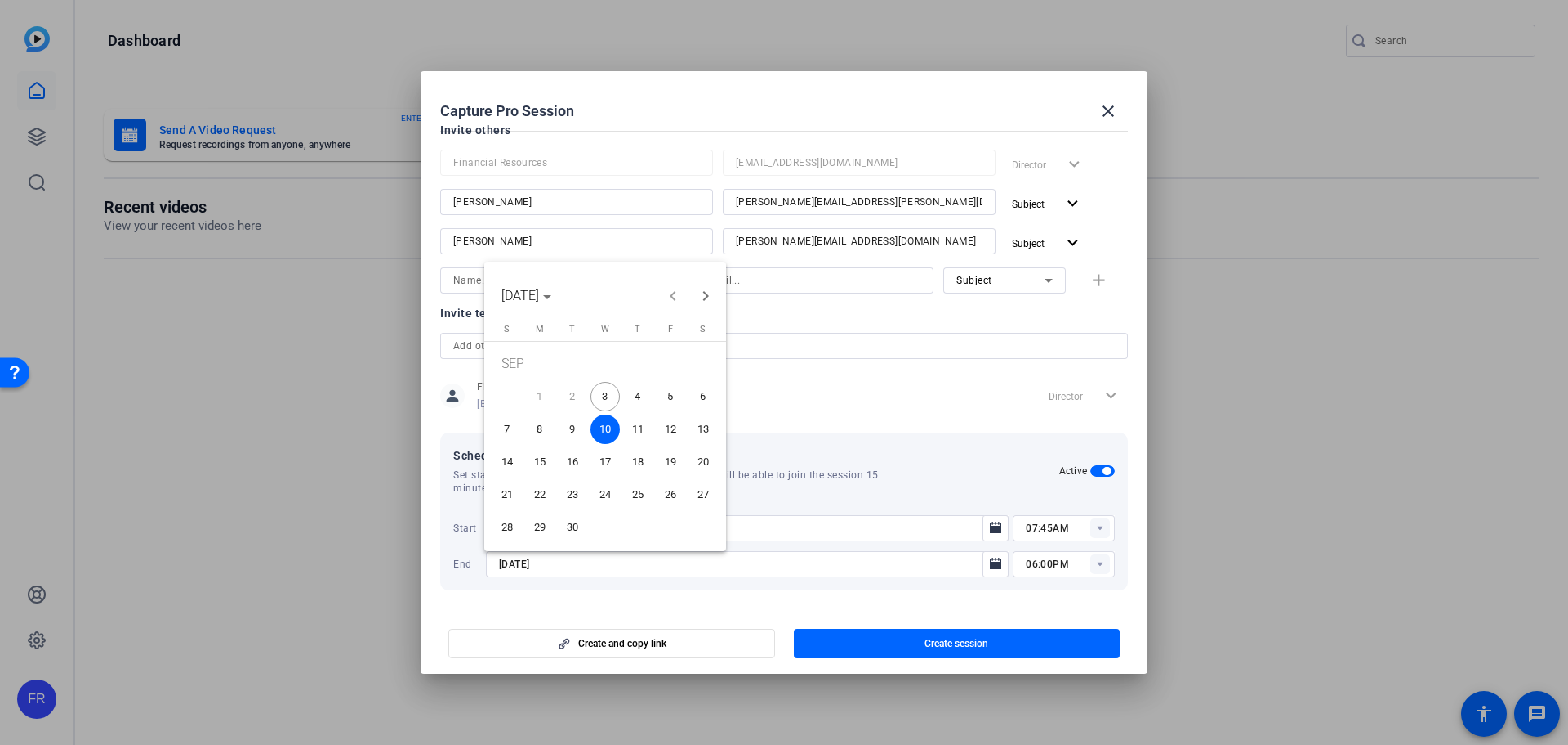
click at [637, 392] on span "4" at bounding box center [638, 396] width 30 height 30
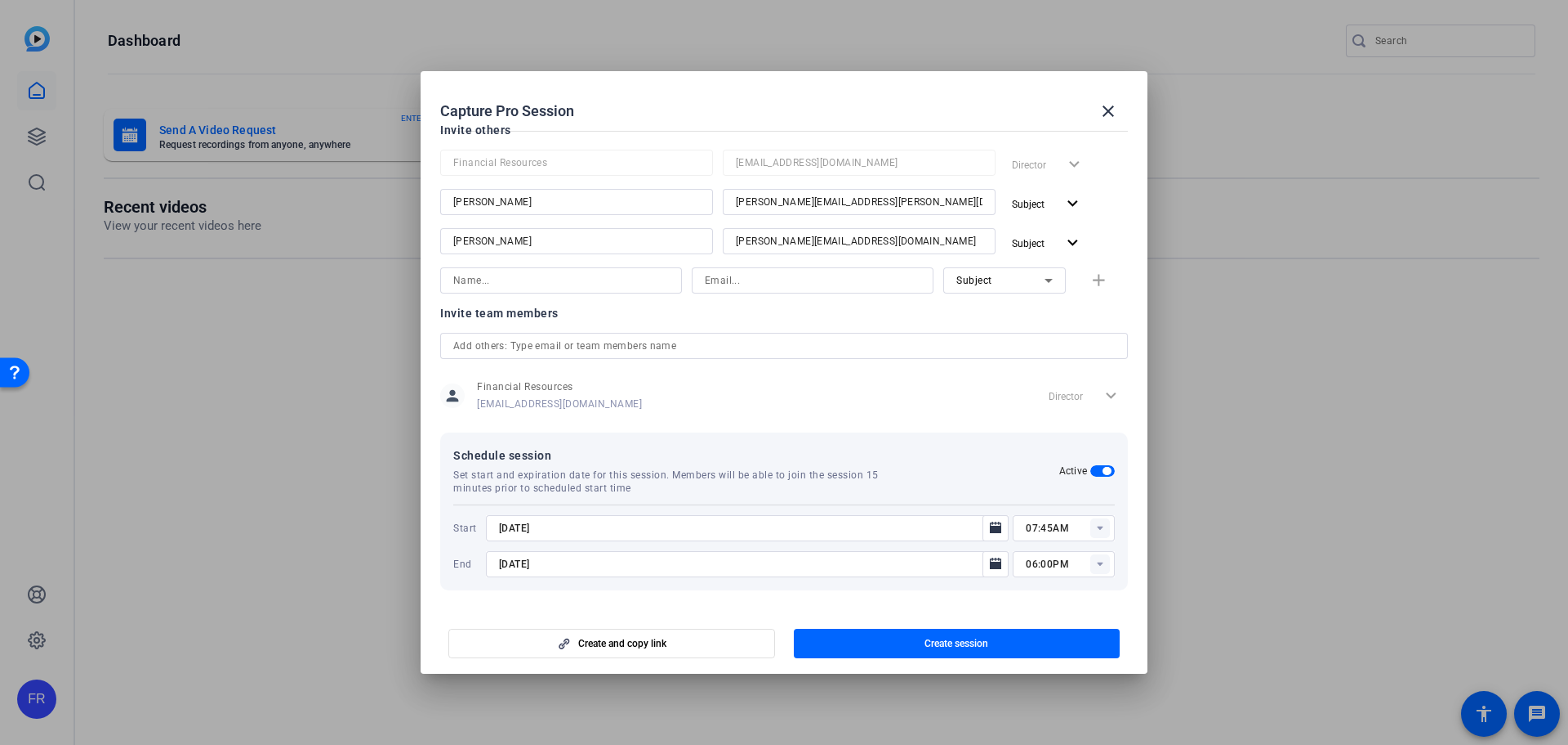
type input "[DATE]"
click at [1096, 566] on rect at bounding box center [1099, 563] width 20 height 20
click at [1054, 399] on span "09:00AM" at bounding box center [1041, 404] width 42 height 11
type input "09:00AM"
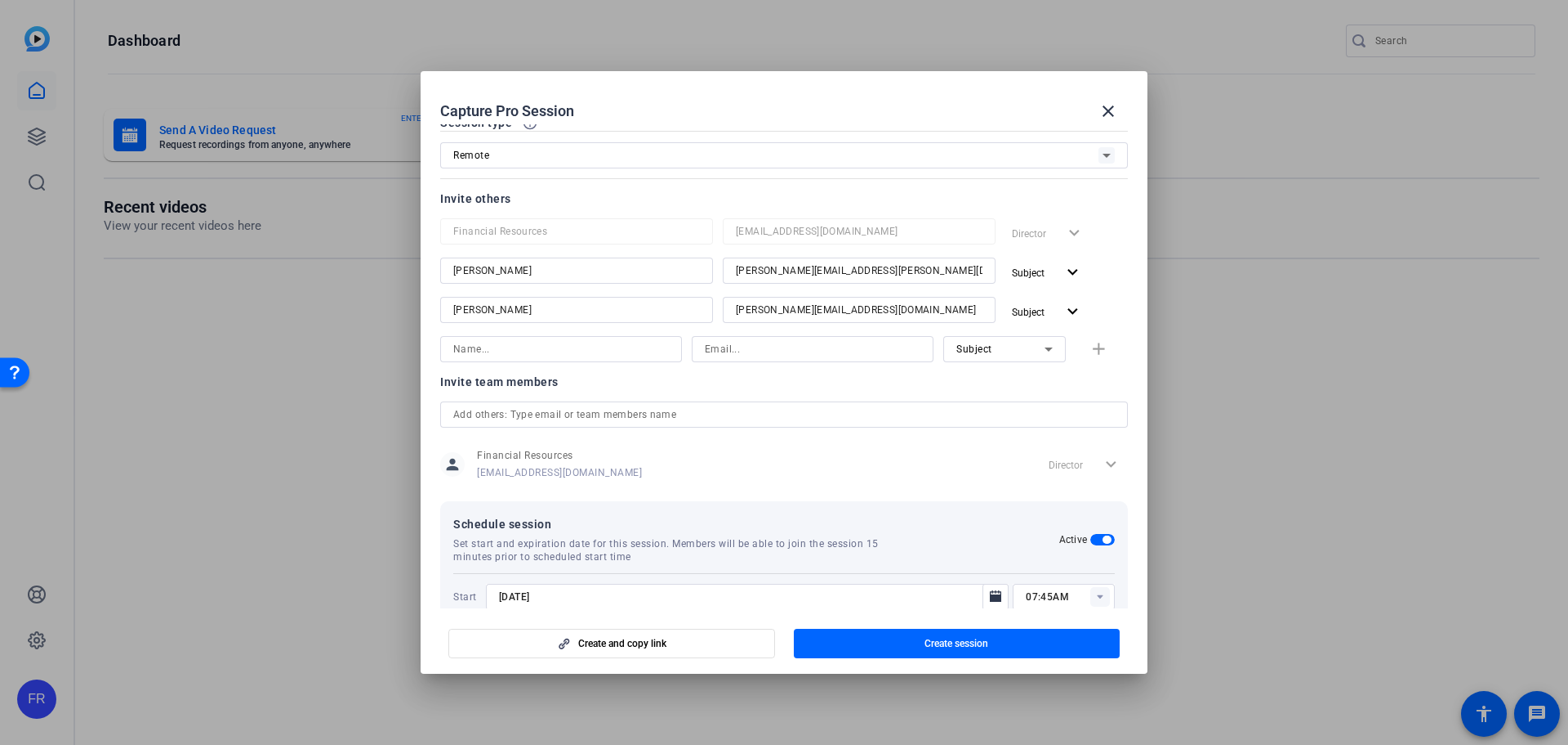
scroll to position [0, 0]
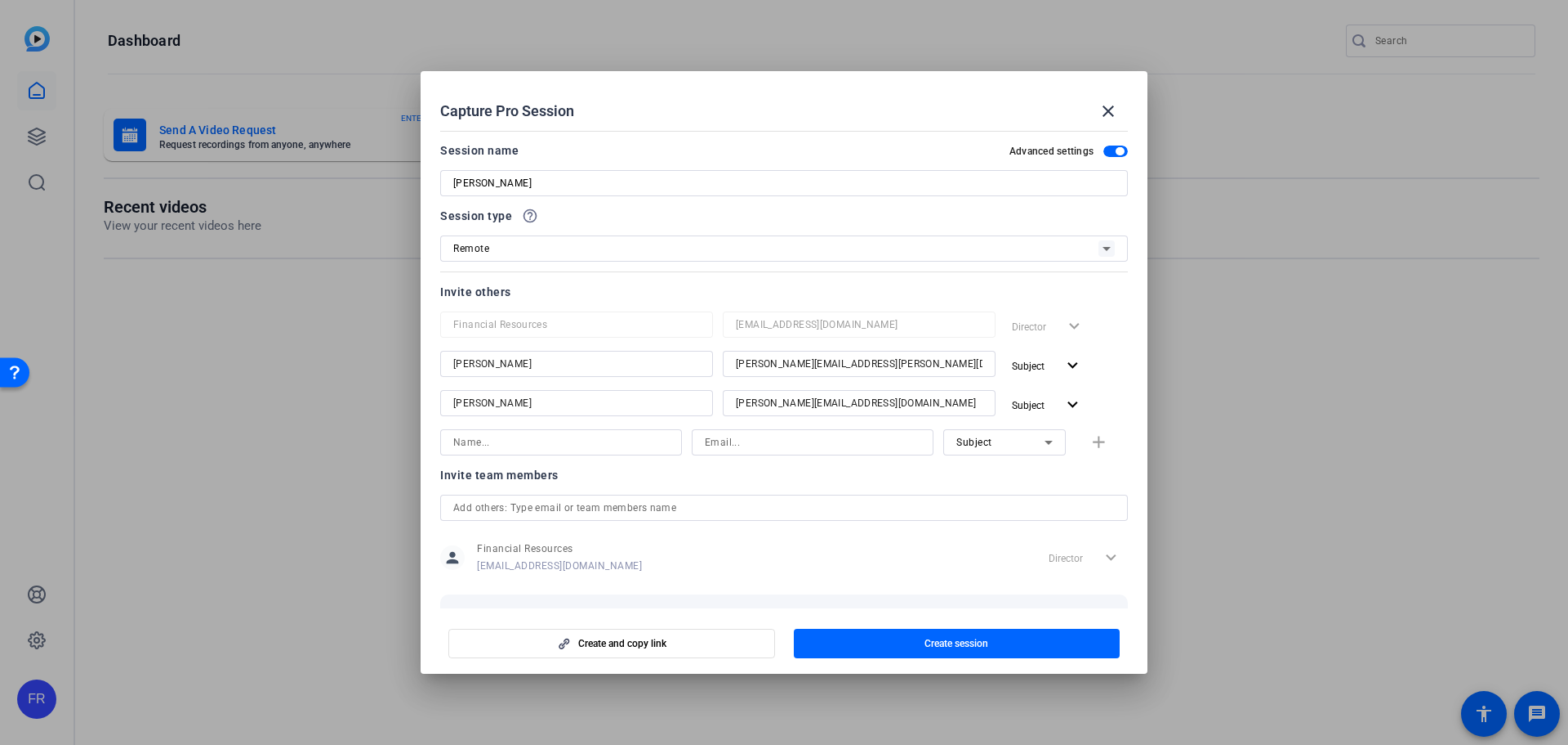
click at [621, 183] on input "[PERSON_NAME]" at bounding box center [784, 183] width 661 height 20
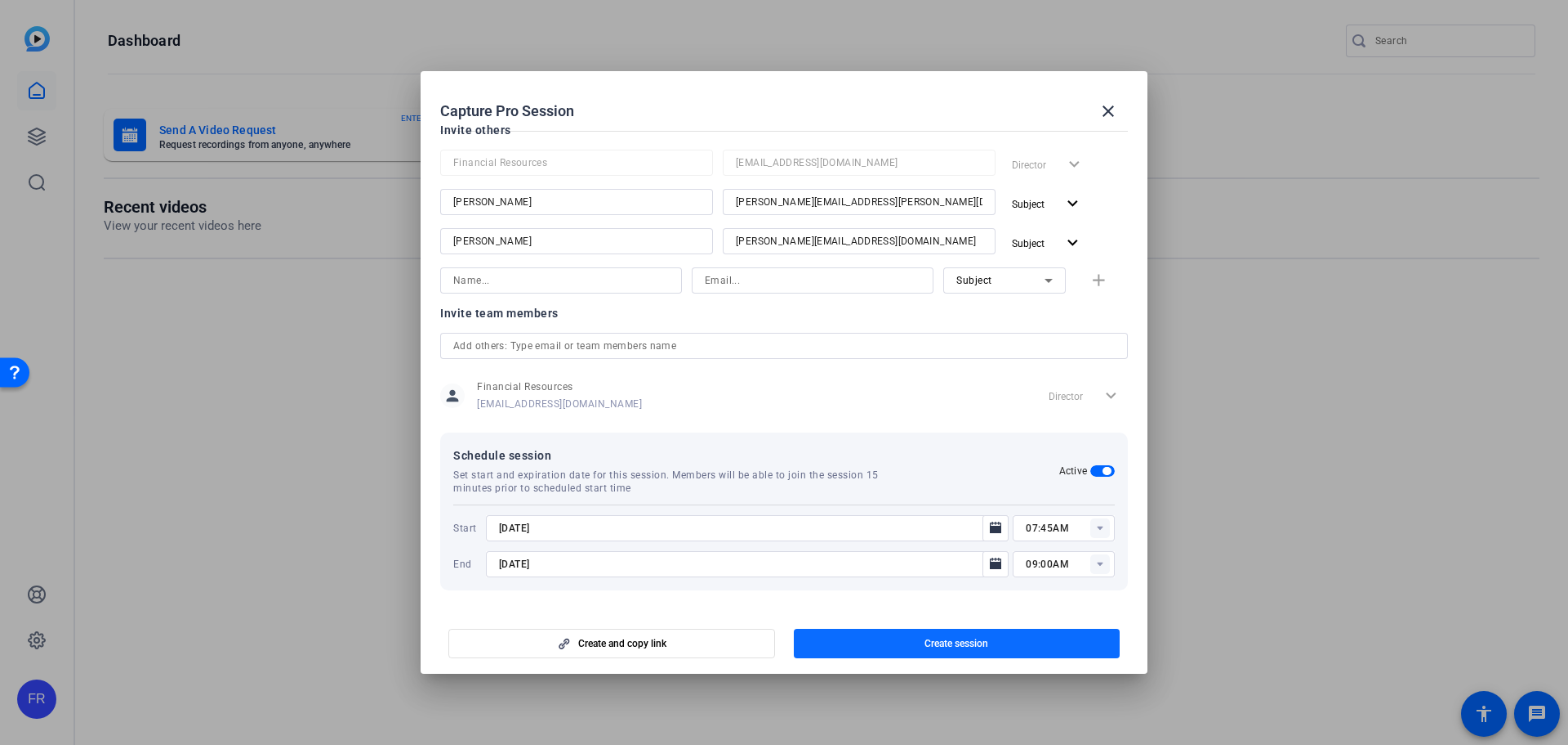
type input "[PERSON_NAME] Video Shoot"
click at [893, 644] on span "button" at bounding box center [957, 643] width 327 height 39
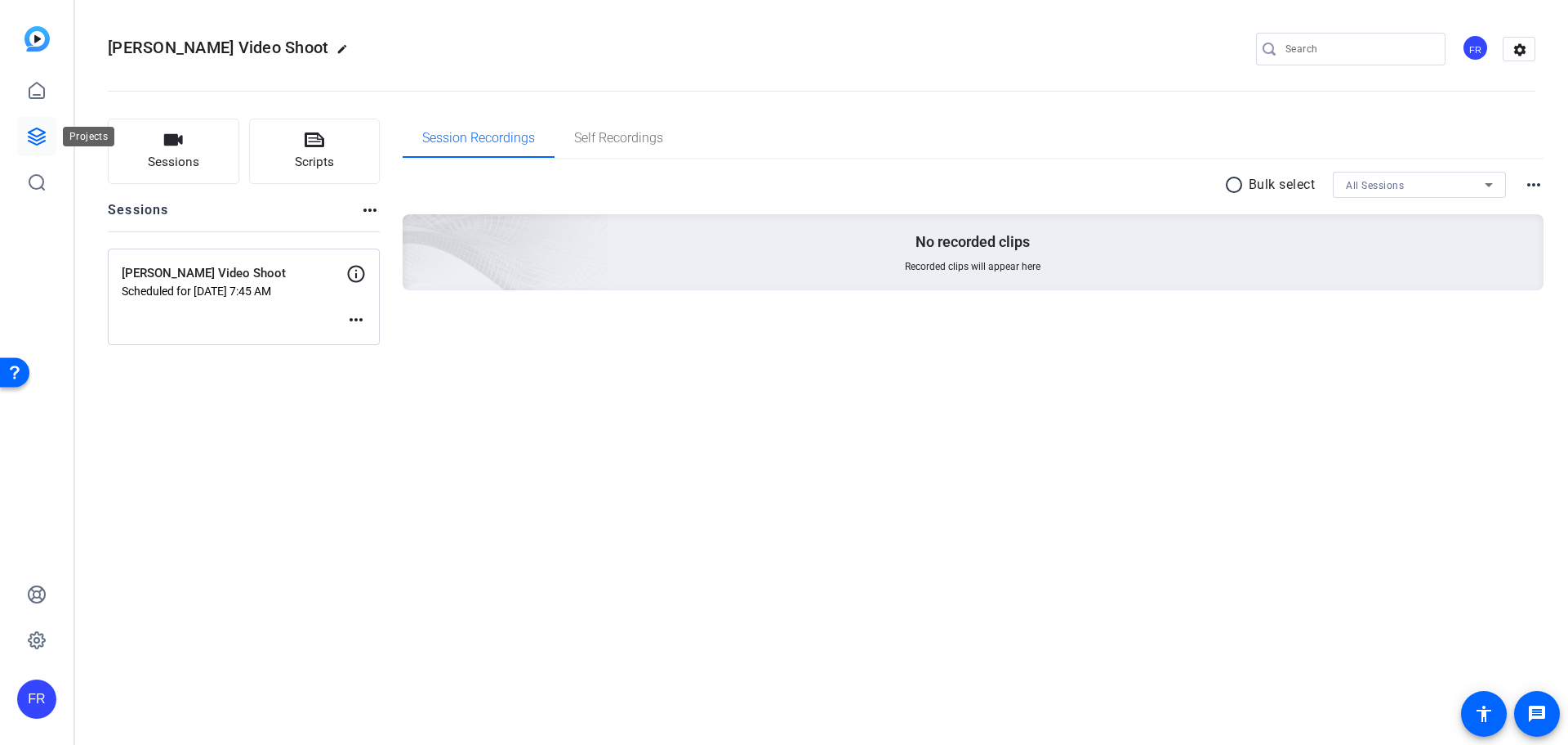
click at [39, 134] on icon at bounding box center [37, 136] width 20 height 20
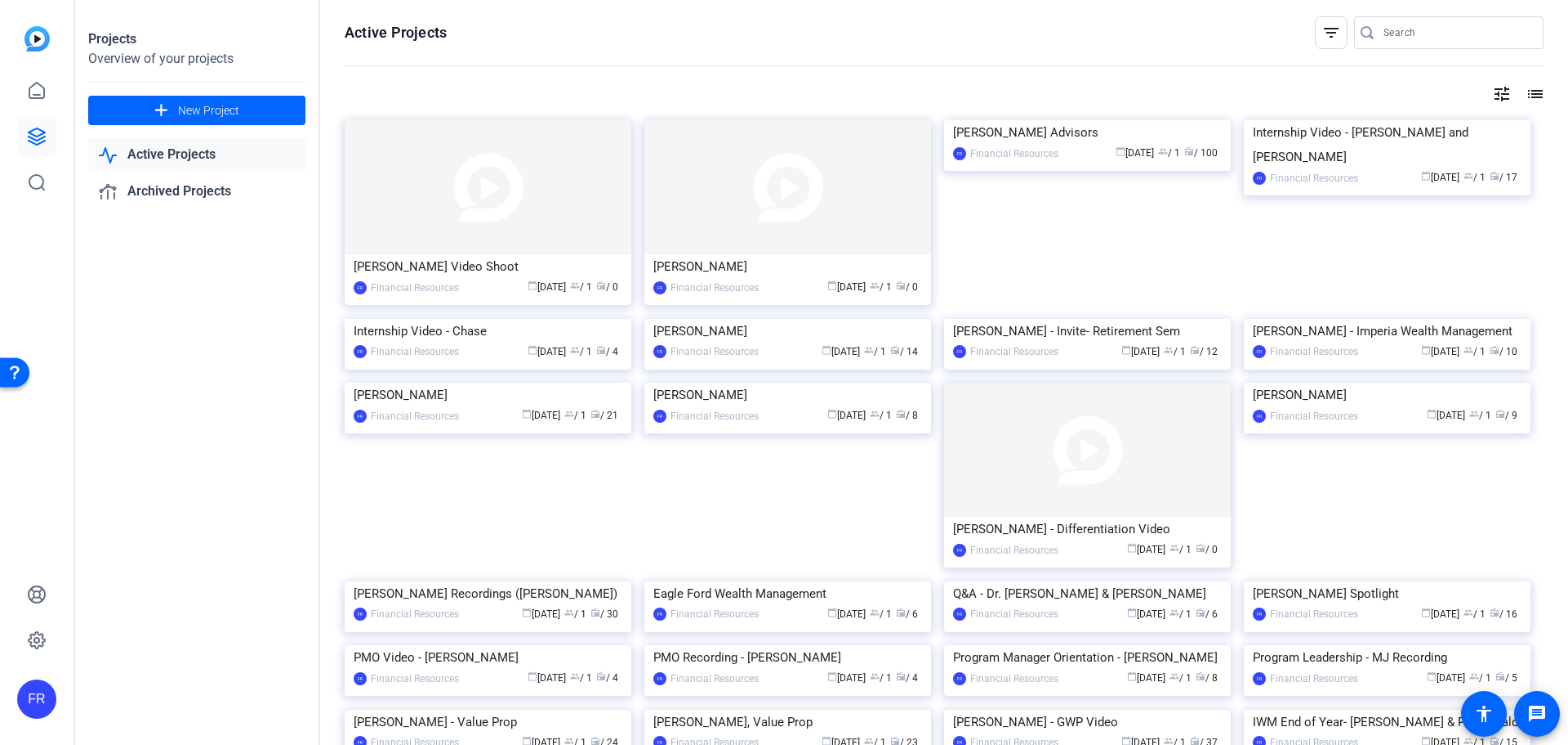
click at [680, 262] on div "[PERSON_NAME]" at bounding box center [788, 266] width 269 height 25
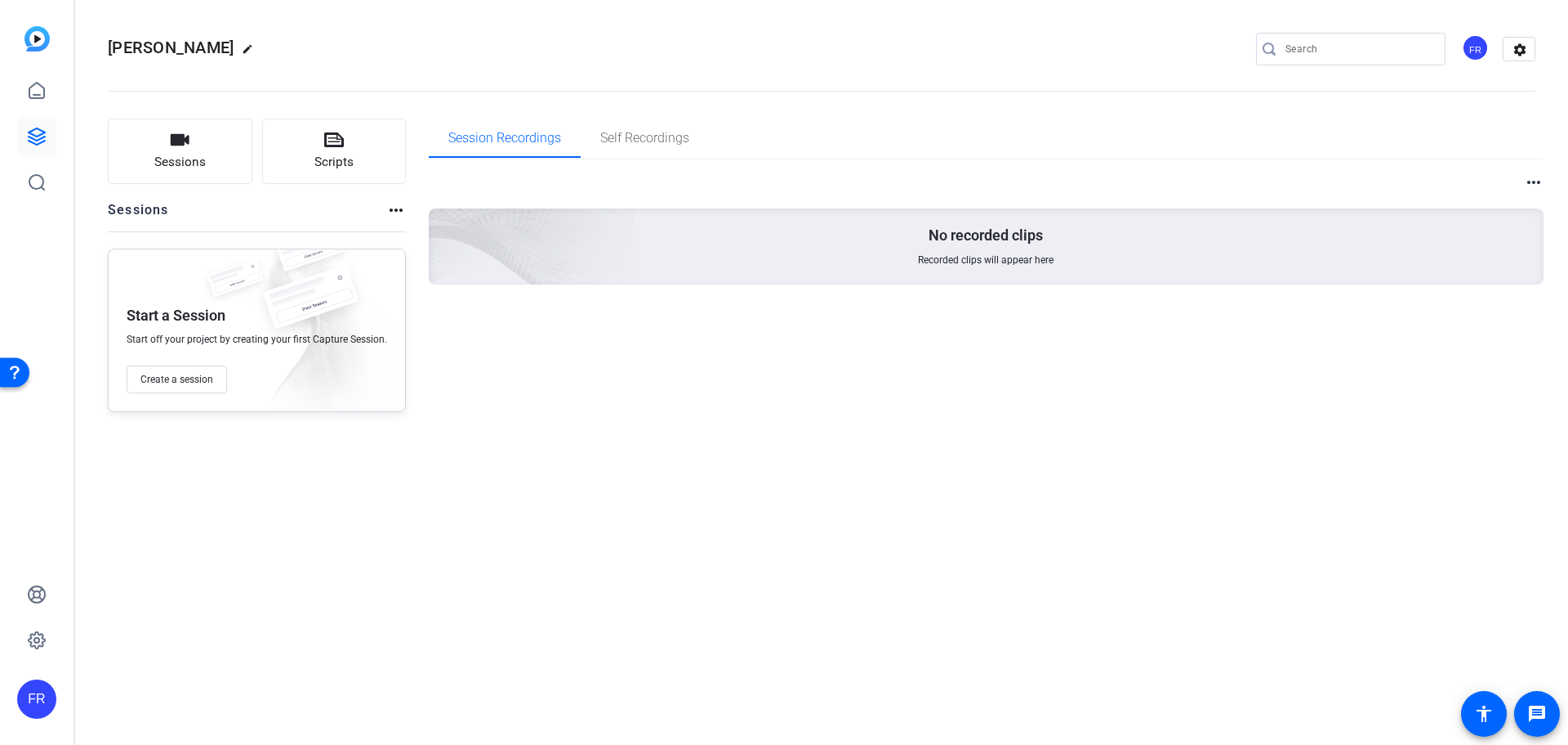
click at [1534, 178] on mat-icon "more_horiz" at bounding box center [1533, 182] width 20 height 20
click at [1520, 35] on div at bounding box center [784, 372] width 1568 height 745
click at [1518, 54] on mat-icon "settings" at bounding box center [1520, 49] width 32 height 25
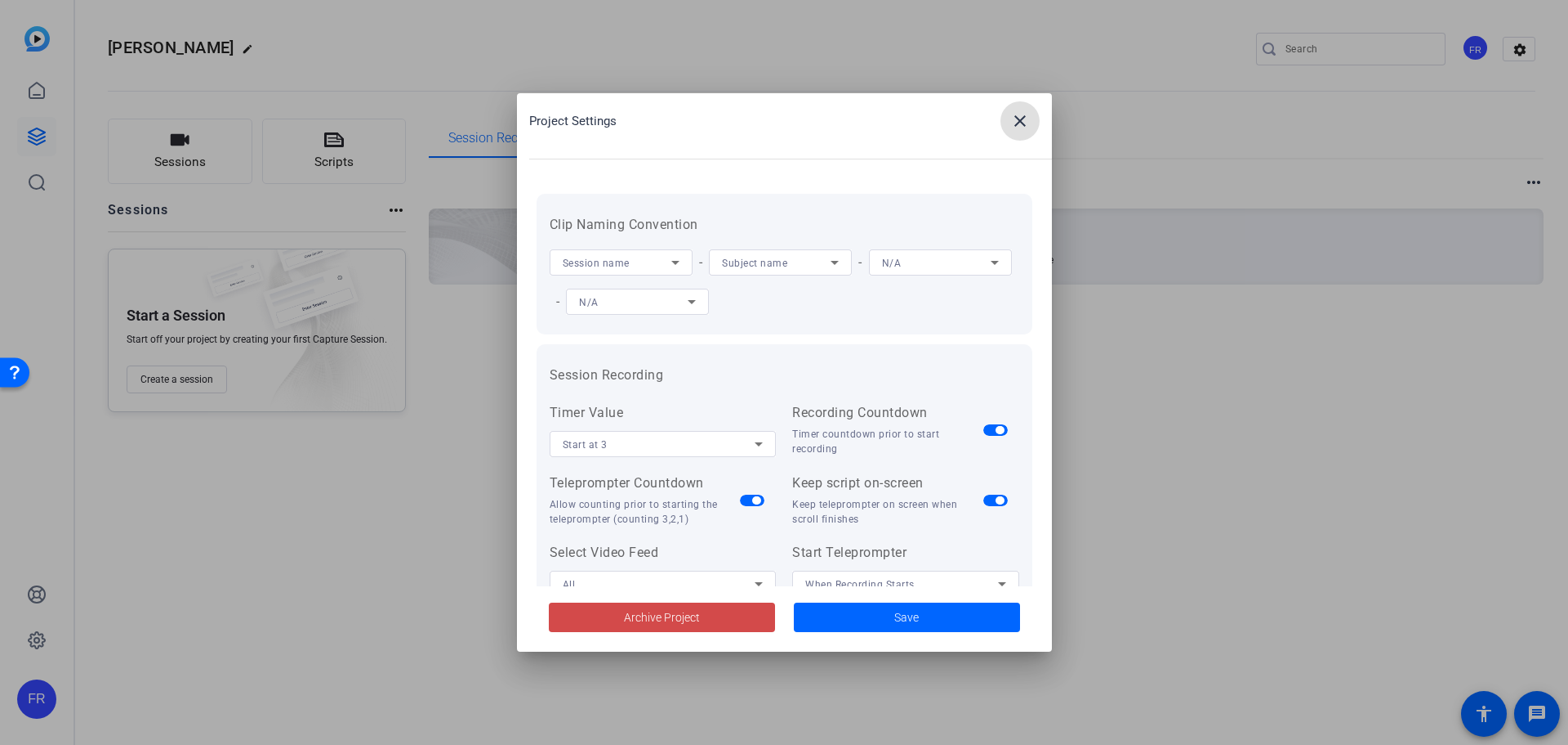
click at [627, 618] on span "Archive Project" at bounding box center [661, 618] width 76 height 17
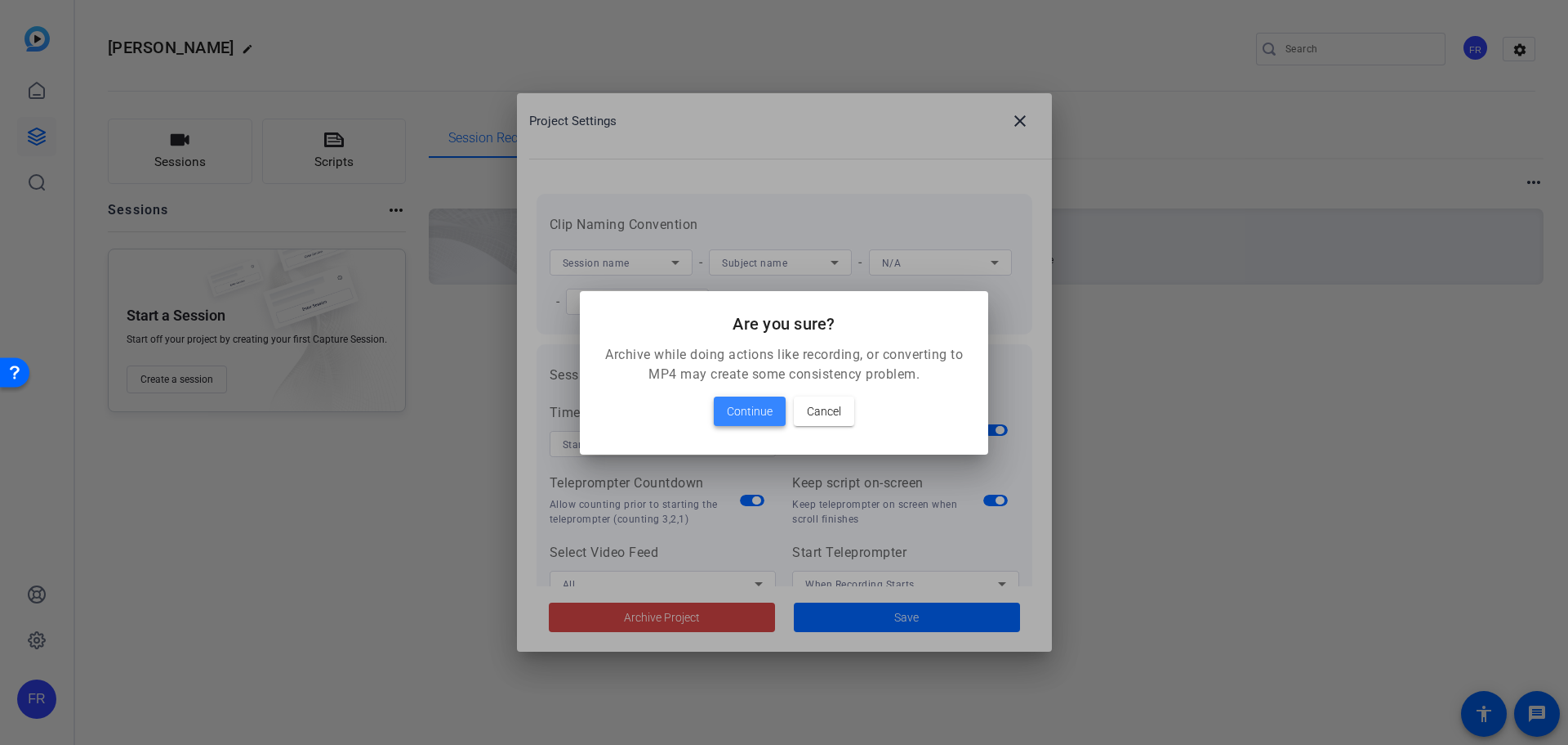
click at [748, 408] on span "Continue" at bounding box center [750, 410] width 46 height 20
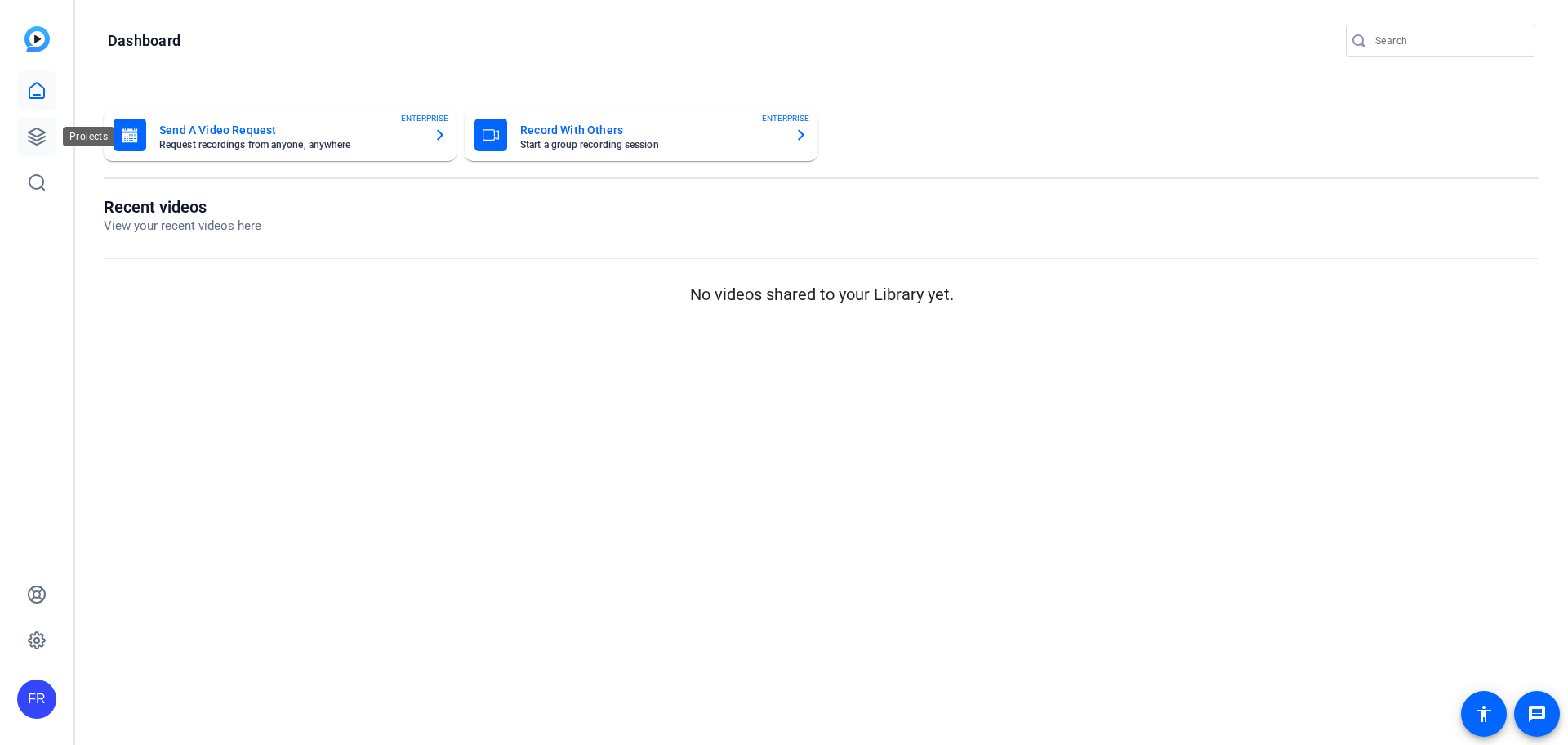
click at [31, 122] on link at bounding box center [37, 137] width 39 height 39
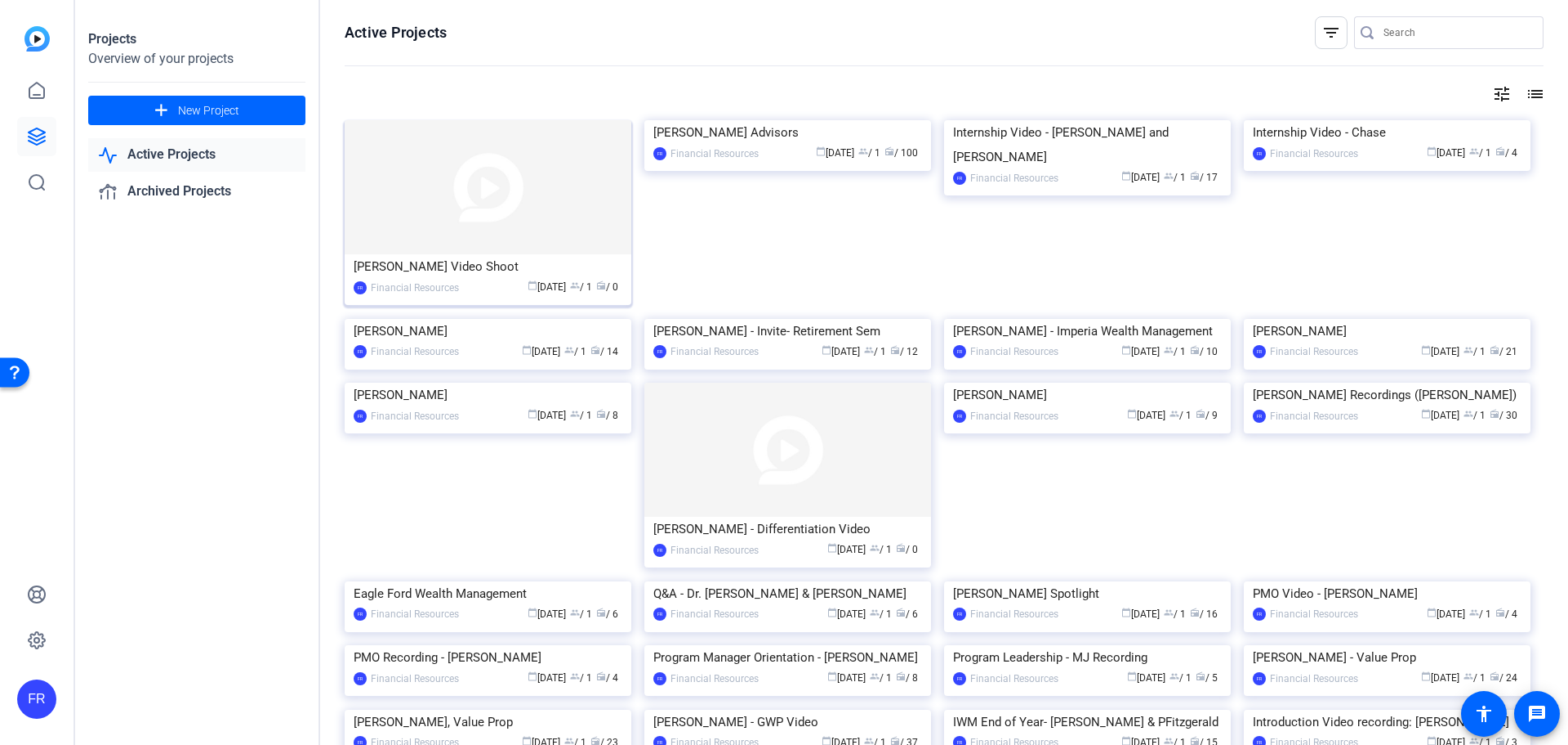
click at [447, 268] on div "[PERSON_NAME] Video Shoot" at bounding box center [488, 266] width 269 height 25
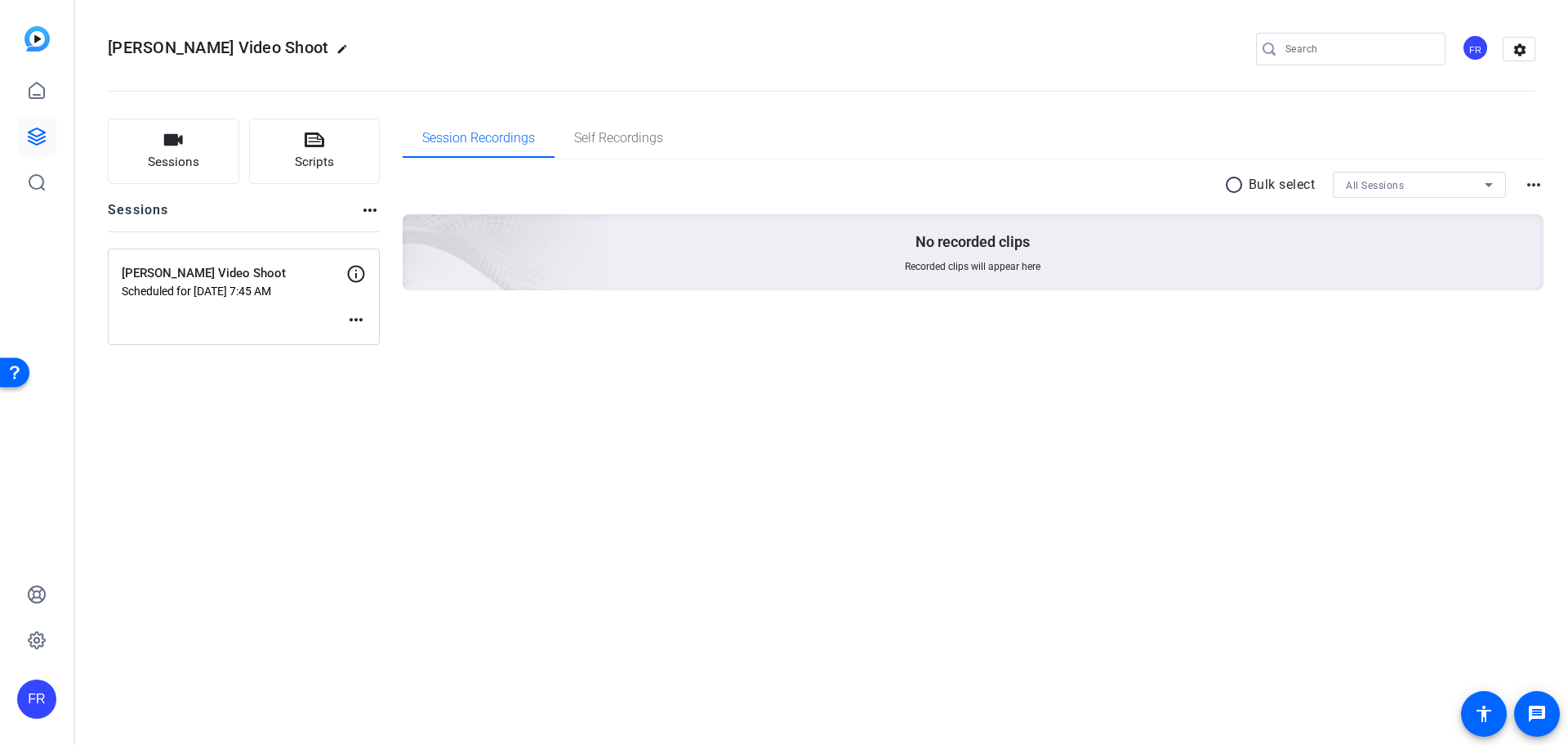
click at [354, 313] on mat-icon "more_horiz" at bounding box center [356, 319] width 20 height 20
click at [377, 340] on span "Edit Session" at bounding box center [396, 344] width 75 height 20
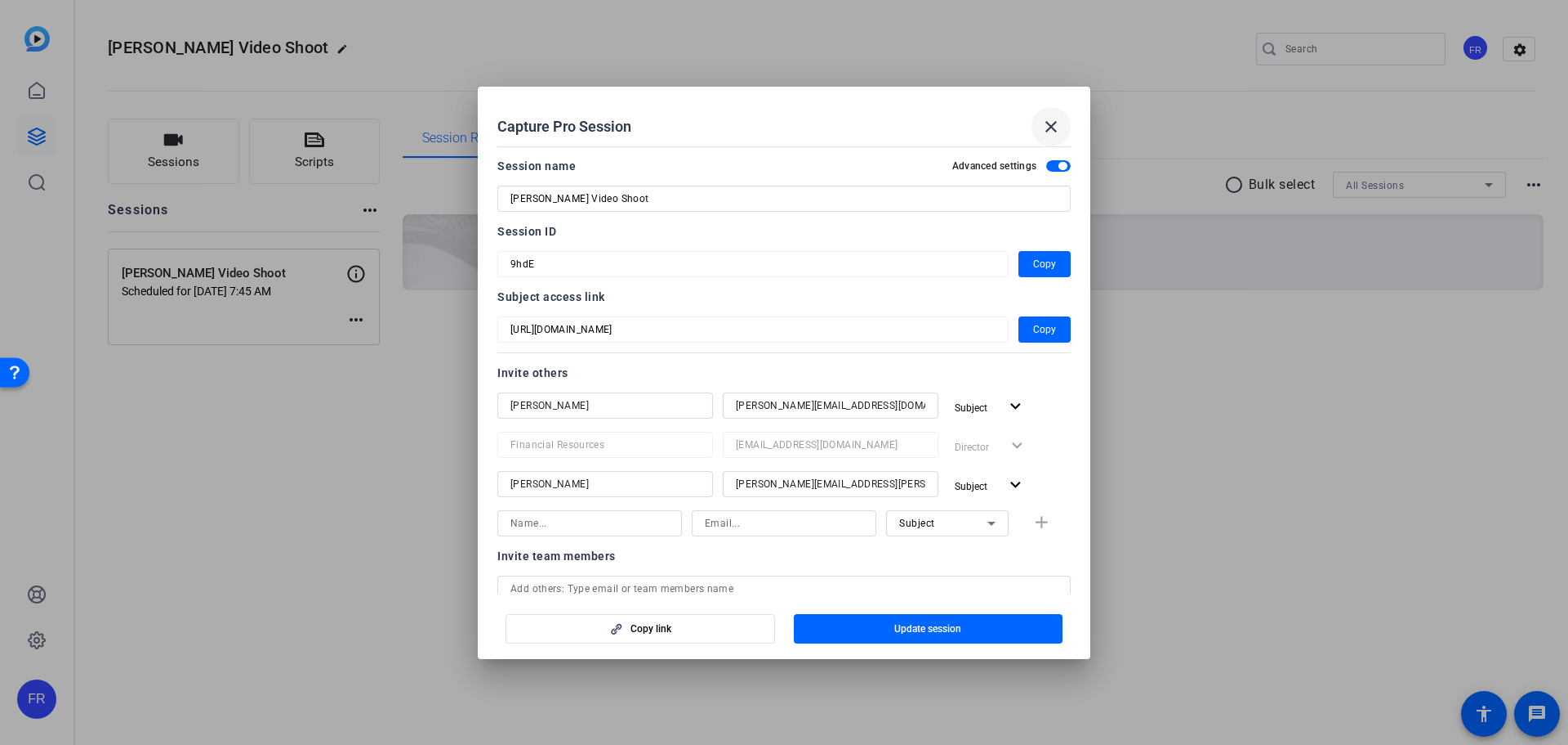
click at [1050, 117] on mat-icon "close" at bounding box center [1051, 127] width 20 height 20
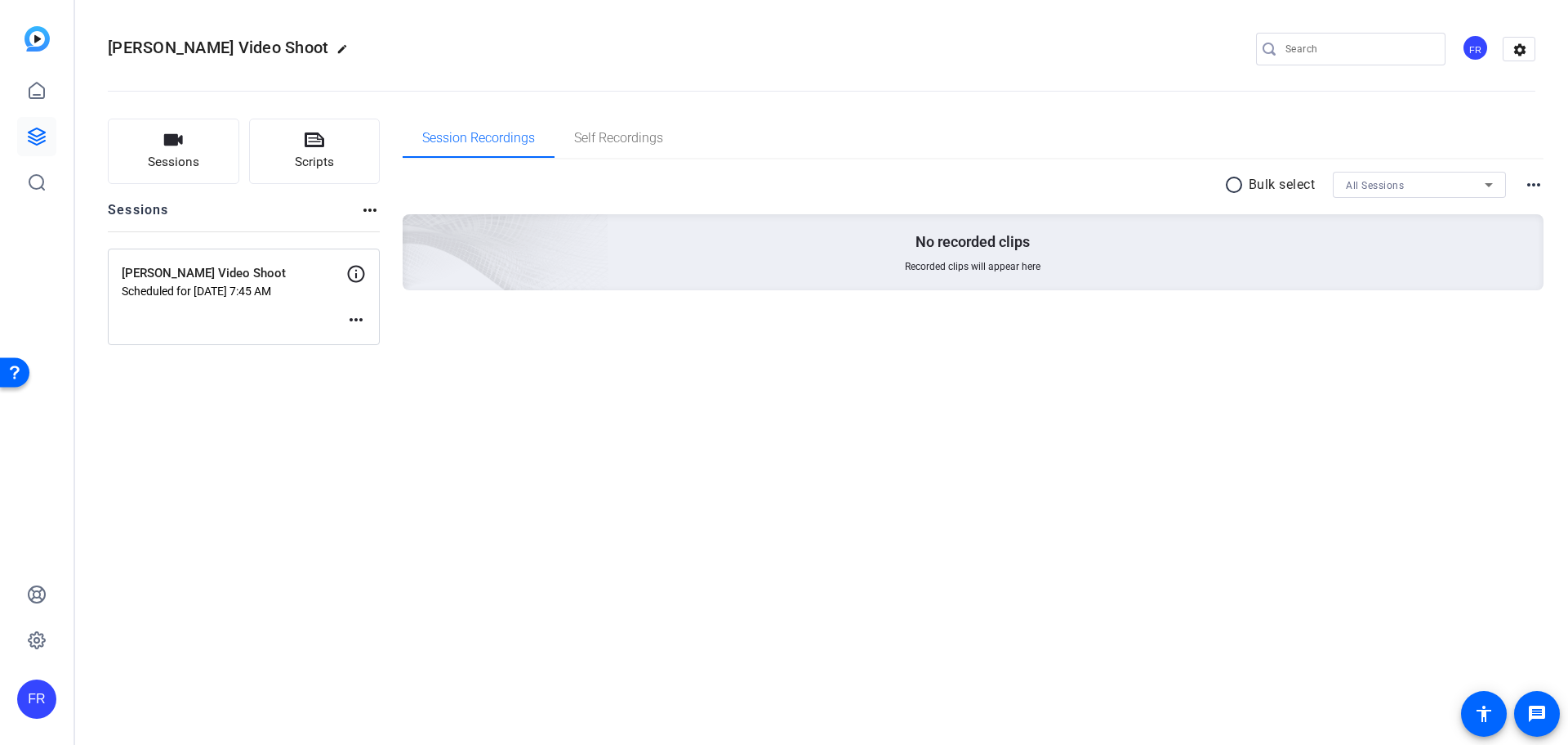
click at [357, 316] on mat-icon "more_horiz" at bounding box center [356, 319] width 20 height 20
click at [372, 347] on span "Edit Session" at bounding box center [396, 344] width 75 height 20
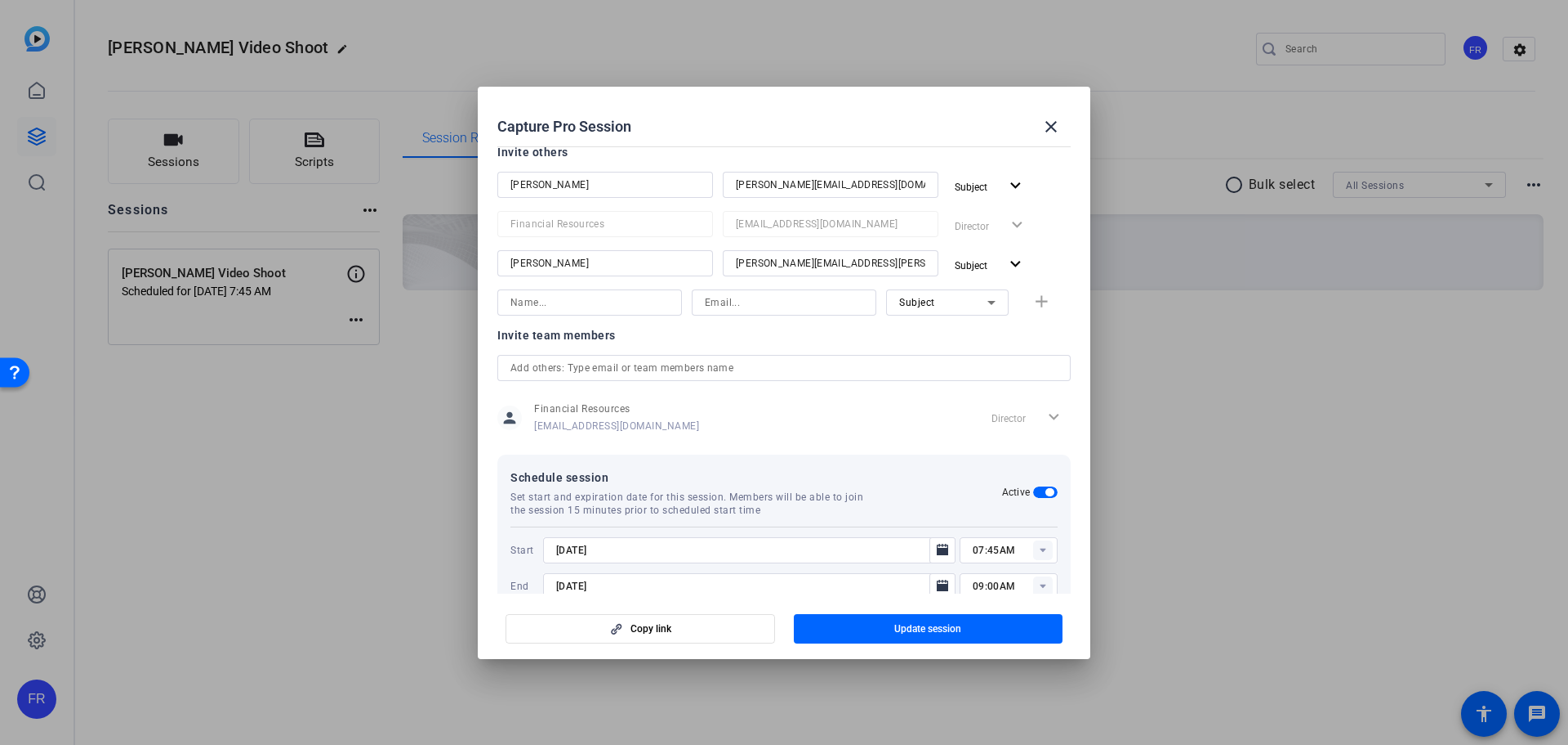
scroll to position [257, 0]
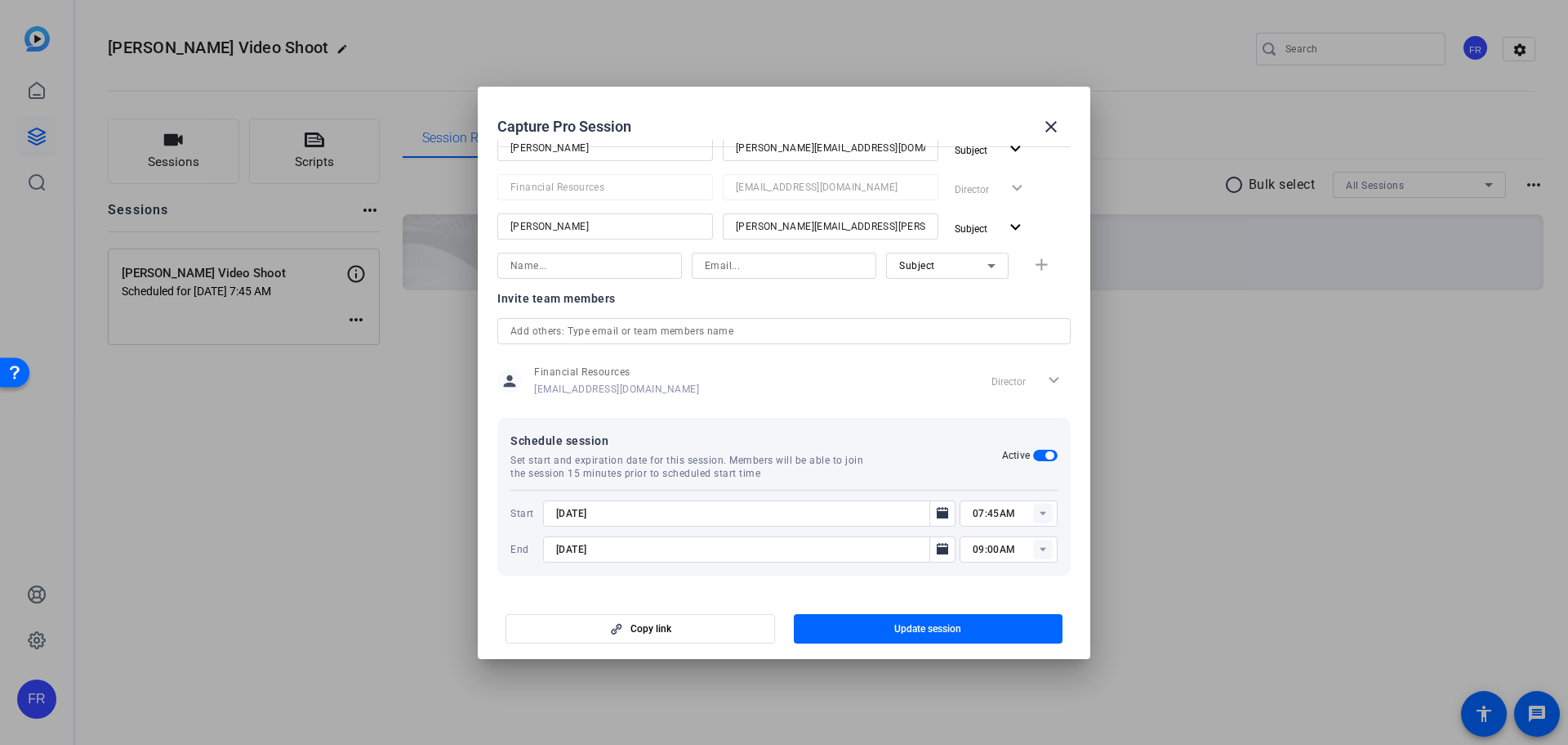
click at [1040, 512] on icon at bounding box center [1043, 512] width 6 height 4
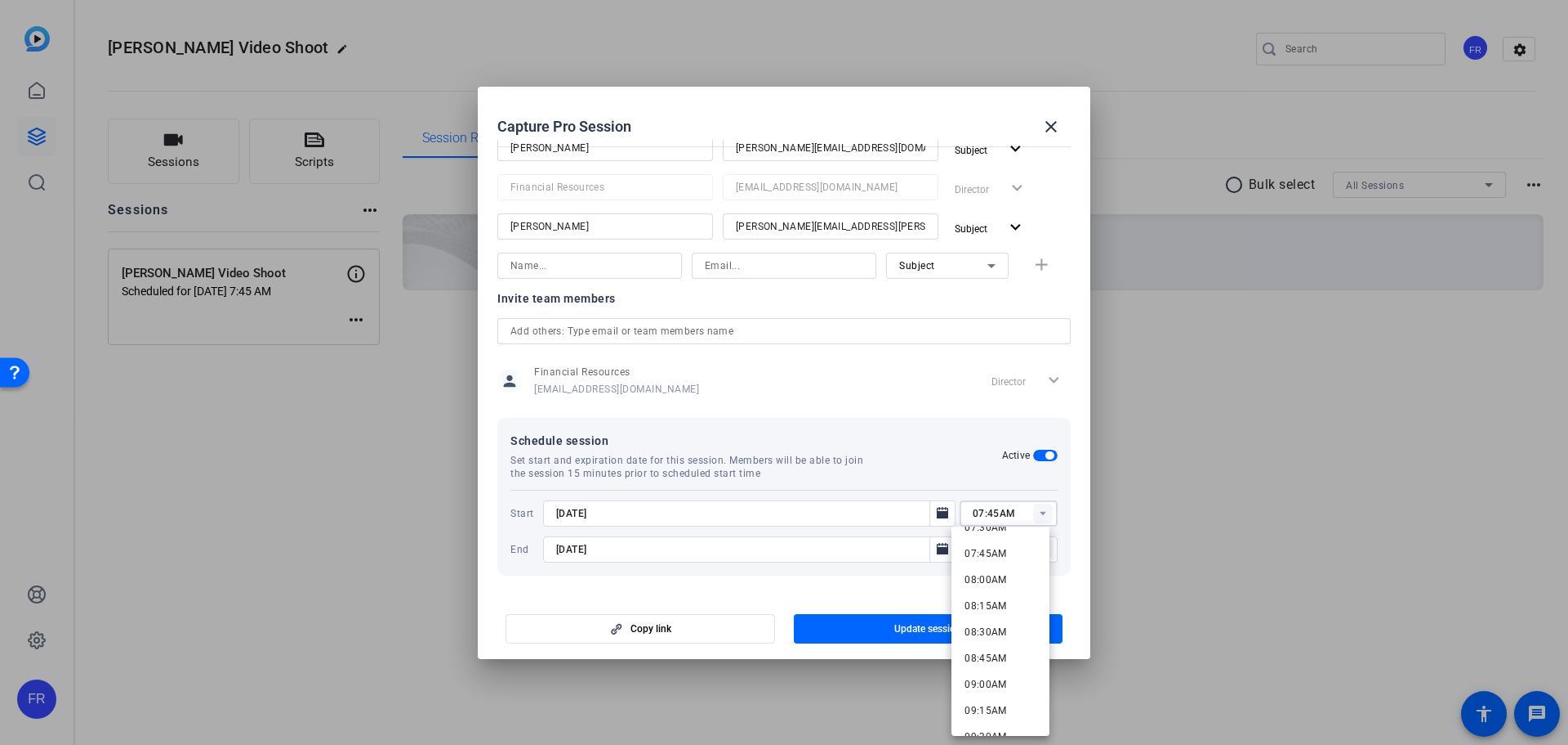
scroll to position [817, 0]
click at [997, 573] on span "08:00AM" at bounding box center [986, 565] width 42 height 20
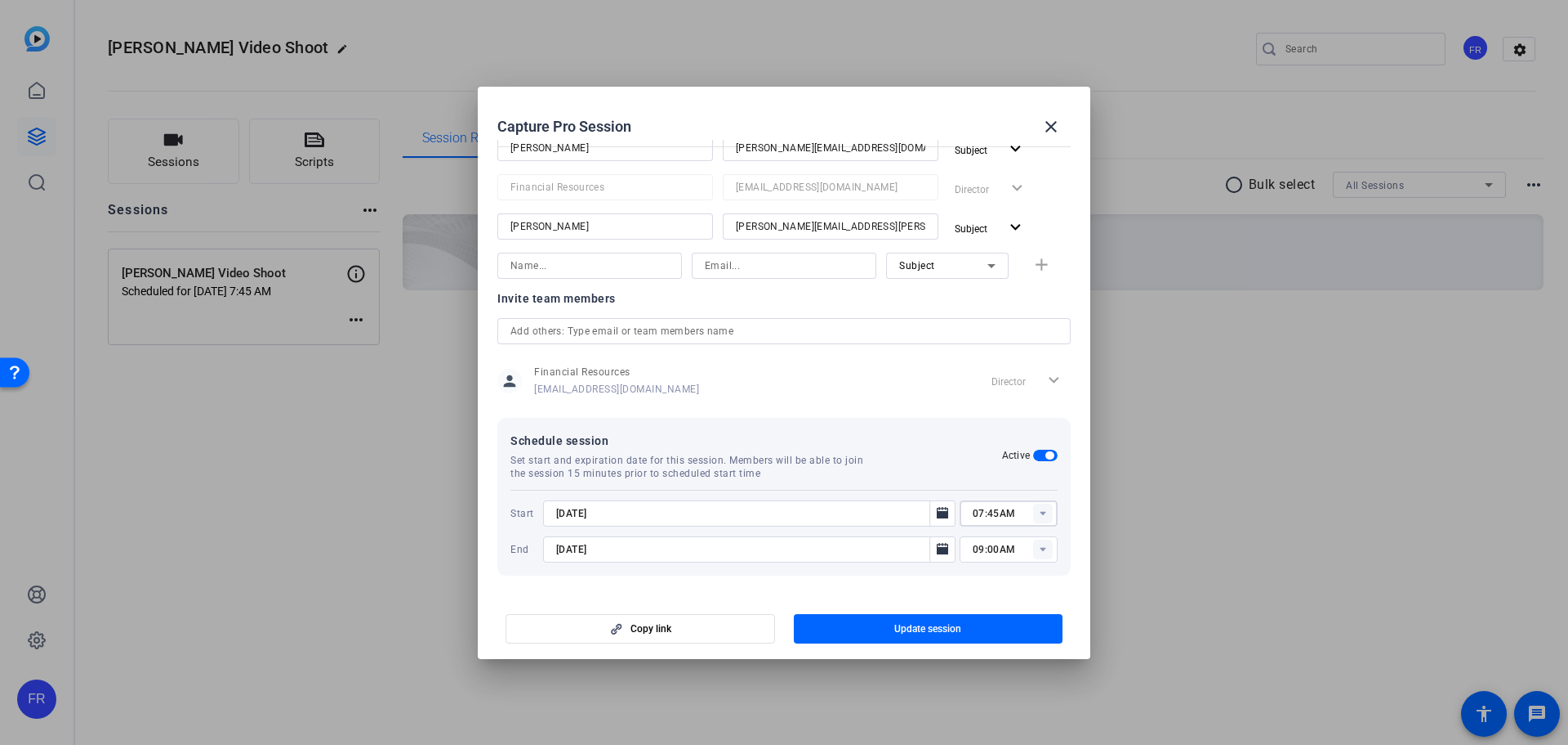
type input "08:00AM"
click at [1040, 543] on rect at bounding box center [1043, 549] width 20 height 20
click at [992, 415] on span "10:00AM" at bounding box center [986, 411] width 42 height 11
type input "10:00AM"
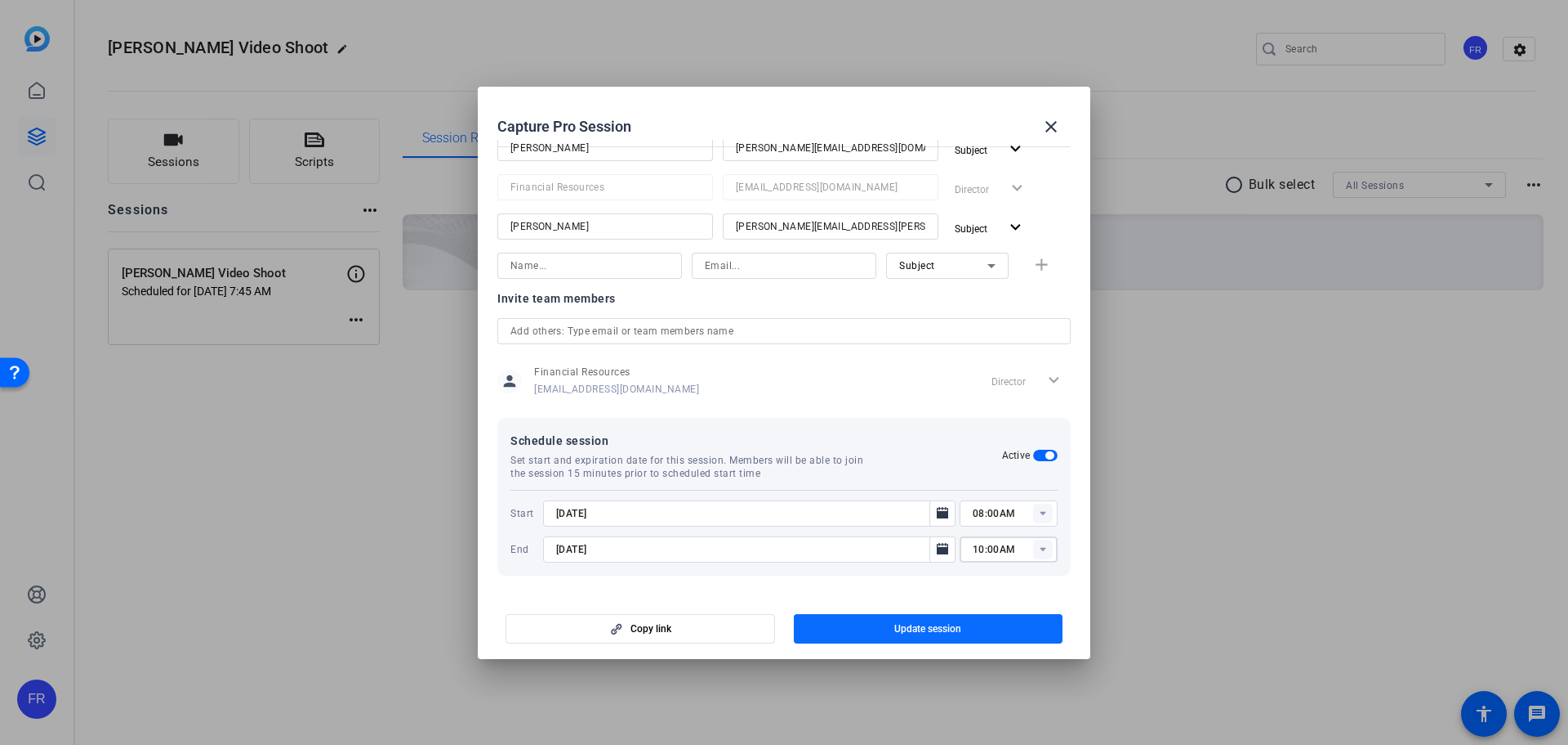
click at [895, 629] on span "Update session" at bounding box center [928, 628] width 67 height 13
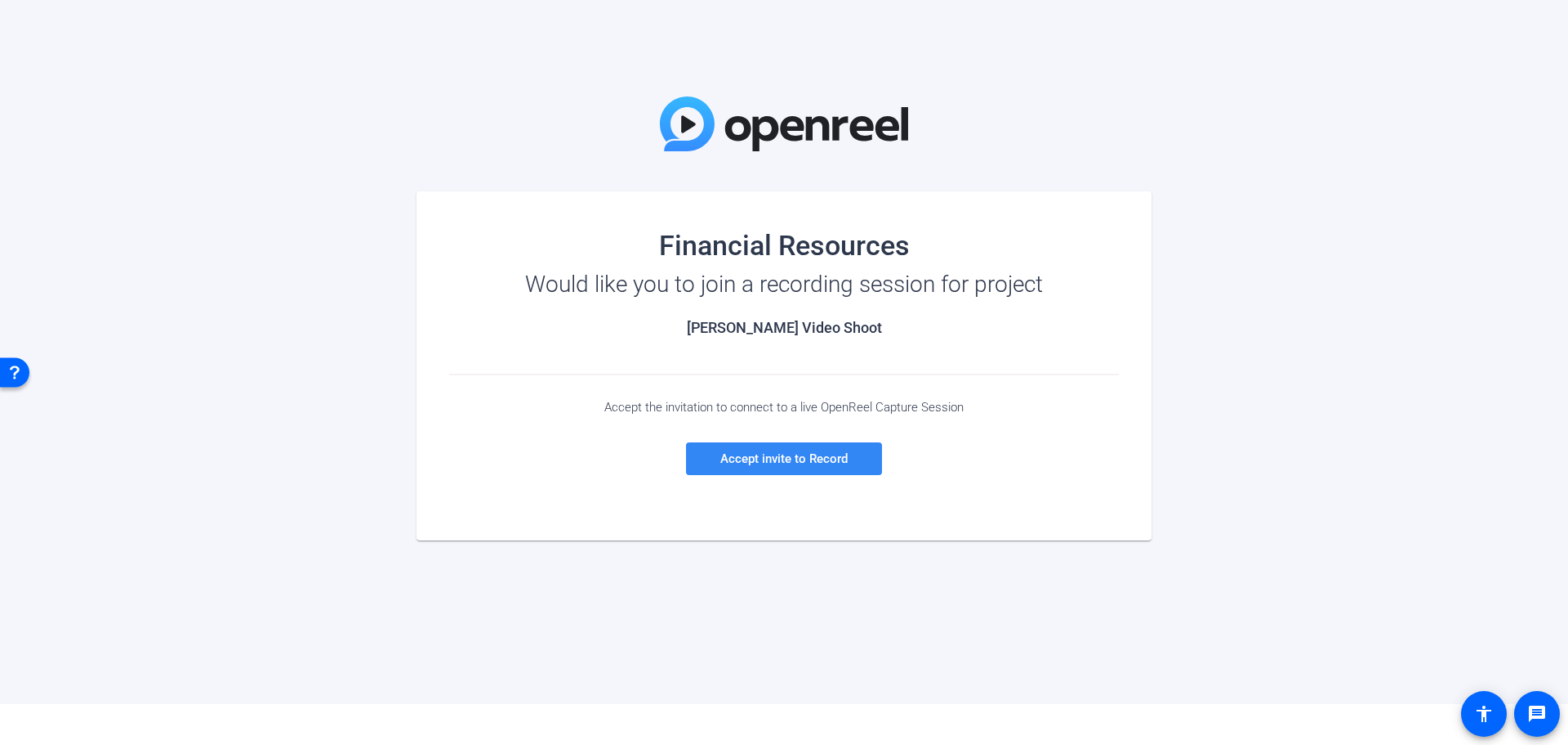
click at [728, 460] on span "Accept invite to Record" at bounding box center [784, 458] width 127 height 14
